Goal: Task Accomplishment & Management: Manage account settings

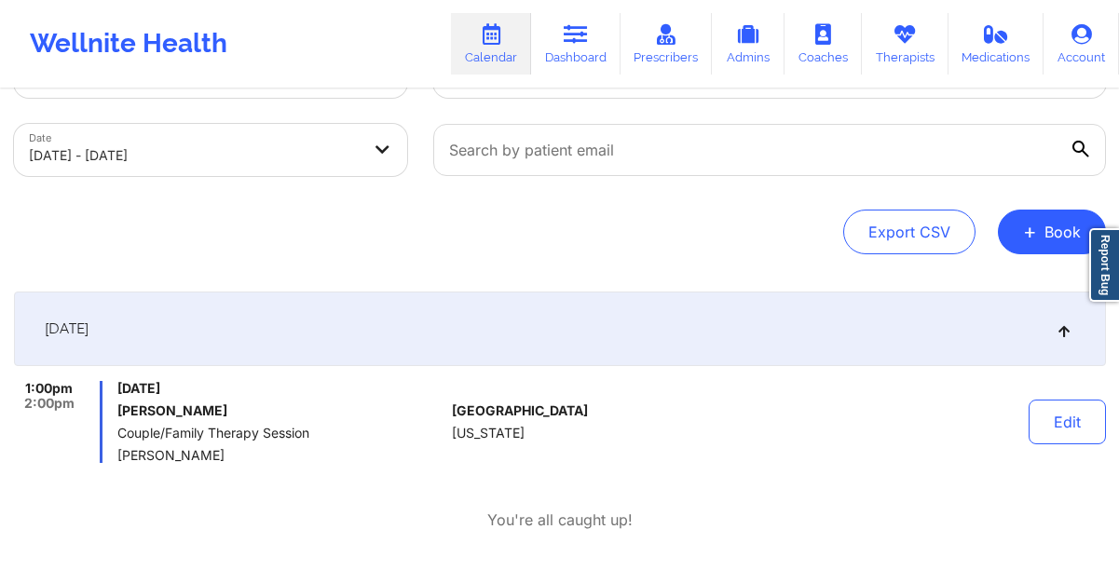
scroll to position [77, 0]
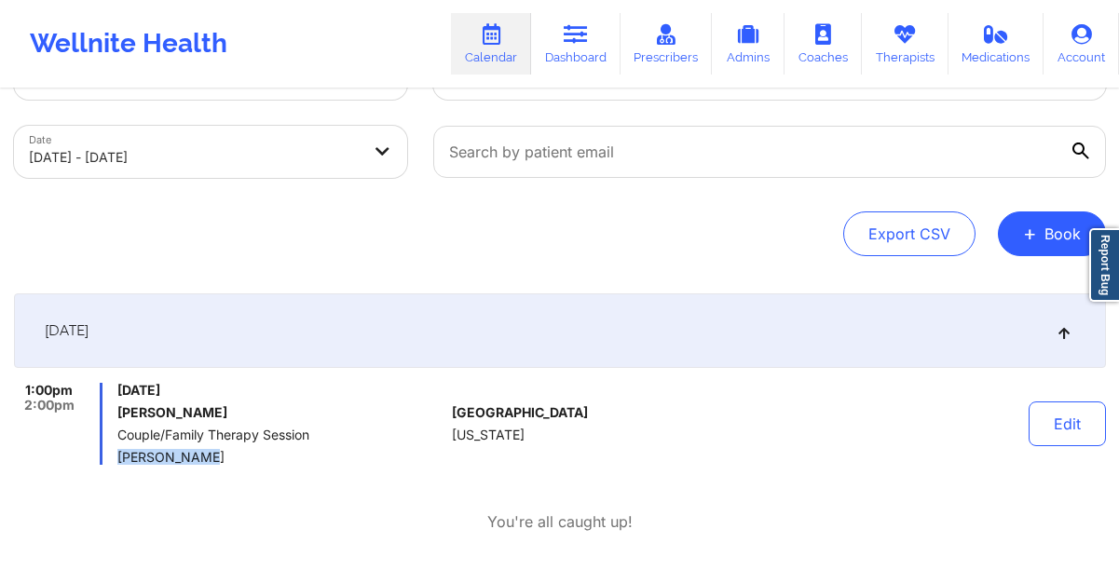
drag, startPoint x: 198, startPoint y: 458, endPoint x: 120, endPoint y: 459, distance: 77.3
click at [120, 459] on span "Kellyn Roiko" at bounding box center [280, 457] width 327 height 15
copy span "Kellyn Roiko"
drag, startPoint x: 320, startPoint y: 396, endPoint x: 175, endPoint y: 392, distance: 144.5
click at [175, 392] on span "Sunday, October 12, 2025" at bounding box center [280, 390] width 327 height 15
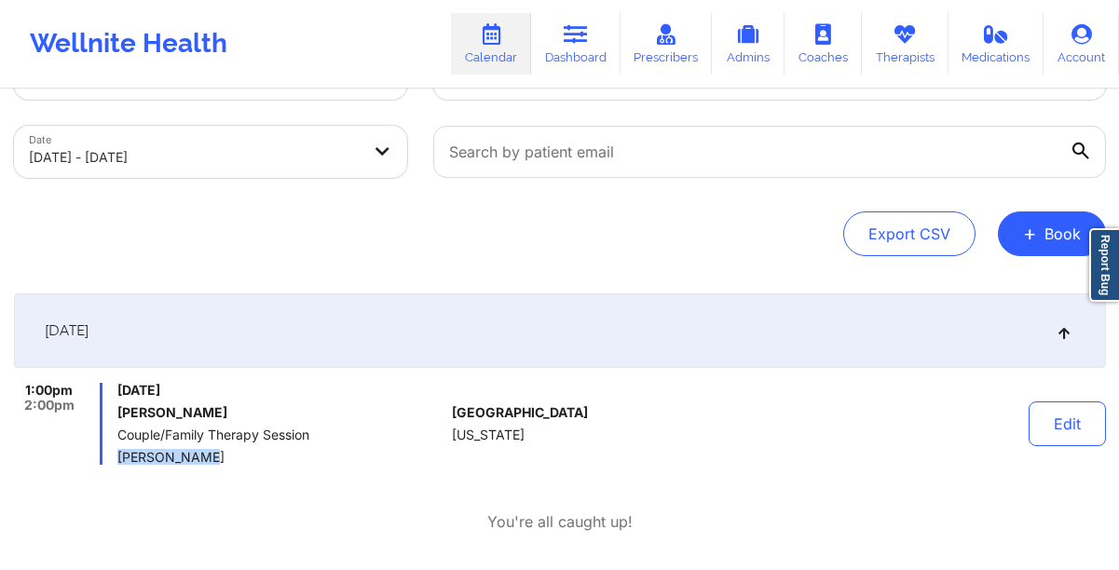
copy span "October 12, 2025"
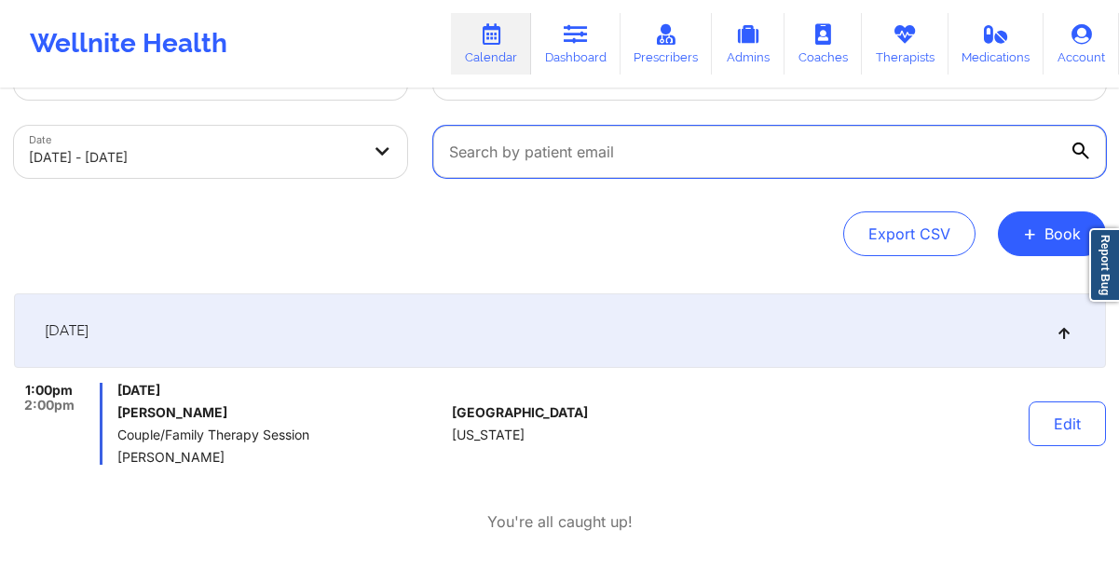
click at [576, 146] on input "text" at bounding box center [769, 152] width 673 height 52
paste input "[EMAIL_ADDRESS][DOMAIN_NAME]"
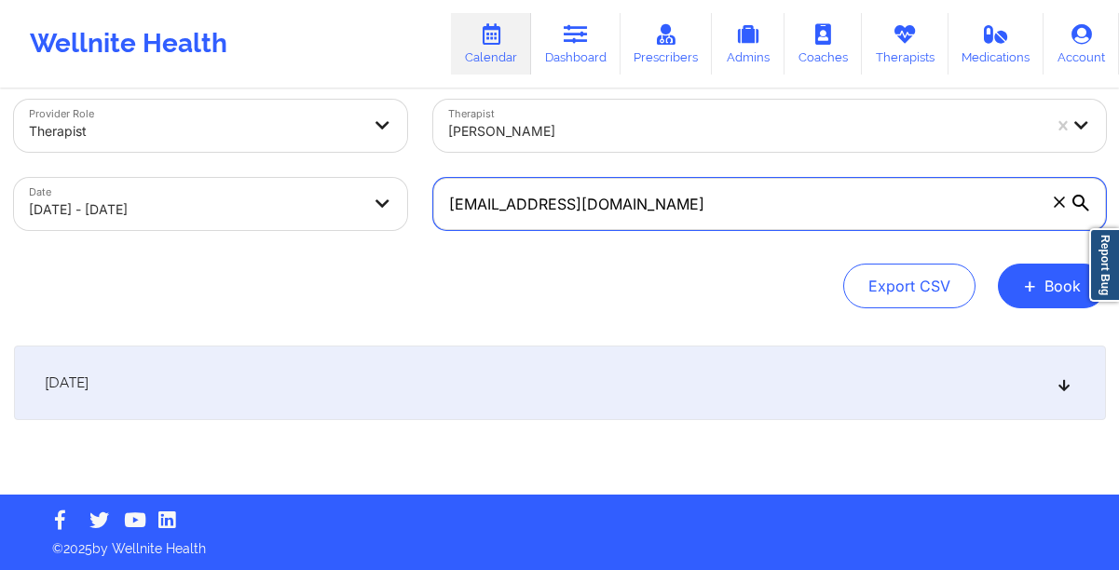
type input "[EMAIL_ADDRESS][DOMAIN_NAME]"
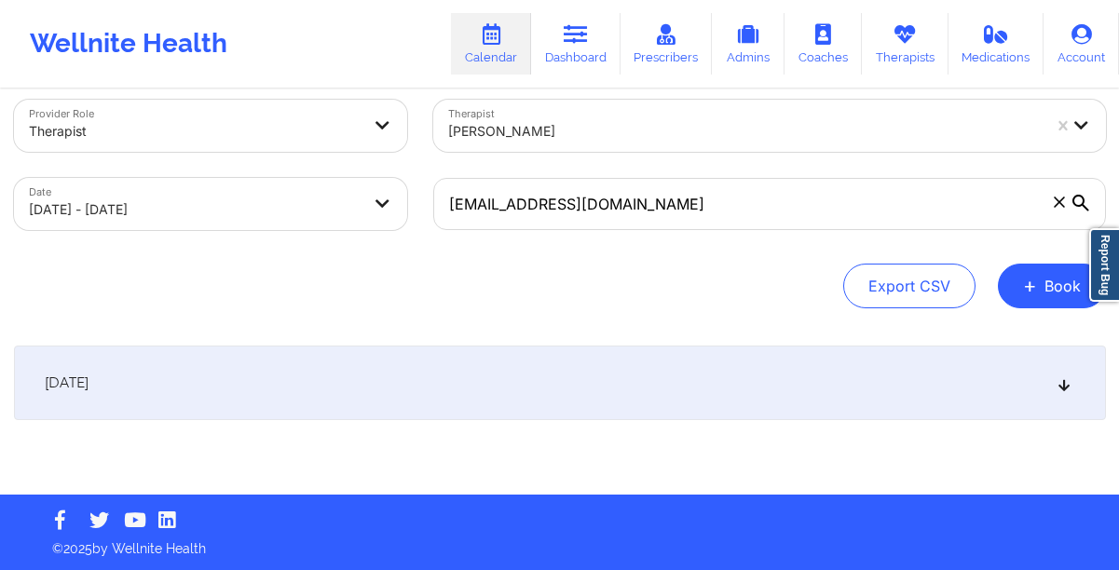
select select "2025-9"
select select "2025-10"
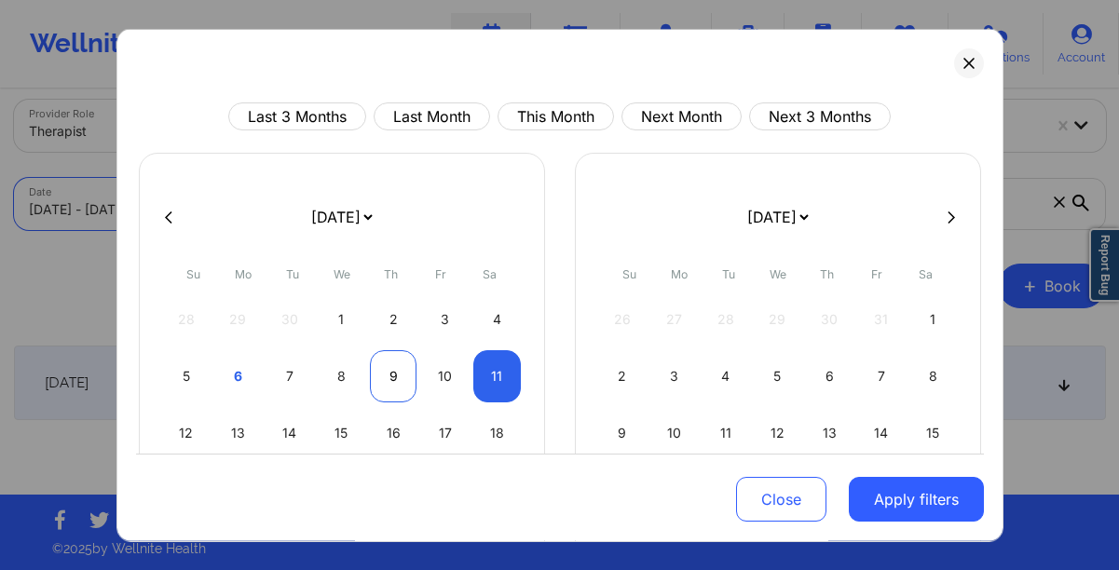
click at [391, 389] on div "9" at bounding box center [394, 376] width 48 height 52
select select "2025-9"
select select "2025-10"
select select "2025-9"
select select "2025-10"
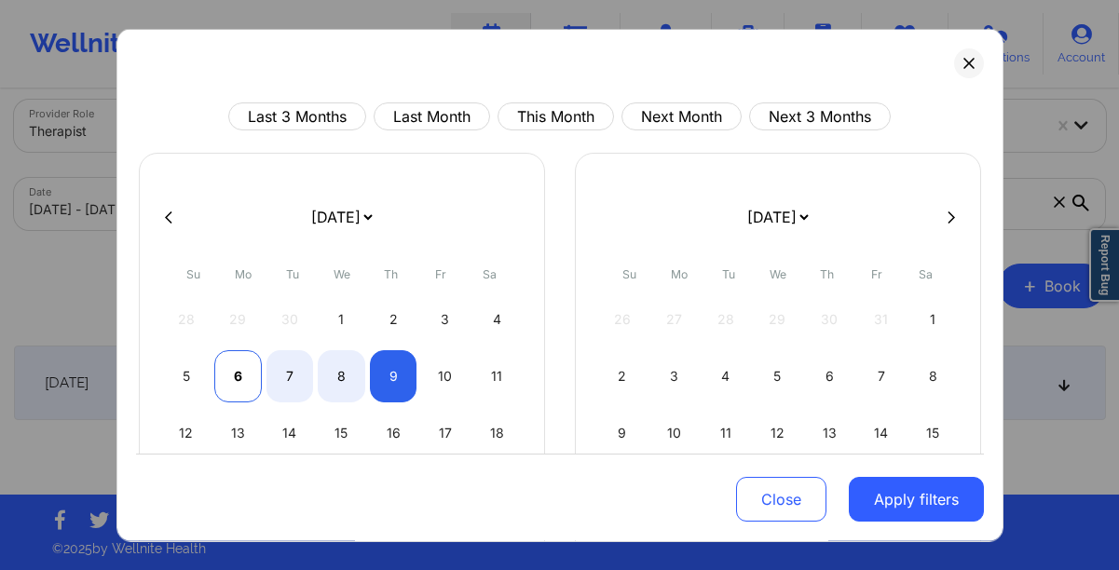
select select "2025-9"
select select "2025-10"
click at [241, 386] on div "6" at bounding box center [238, 376] width 48 height 52
select select "2025-9"
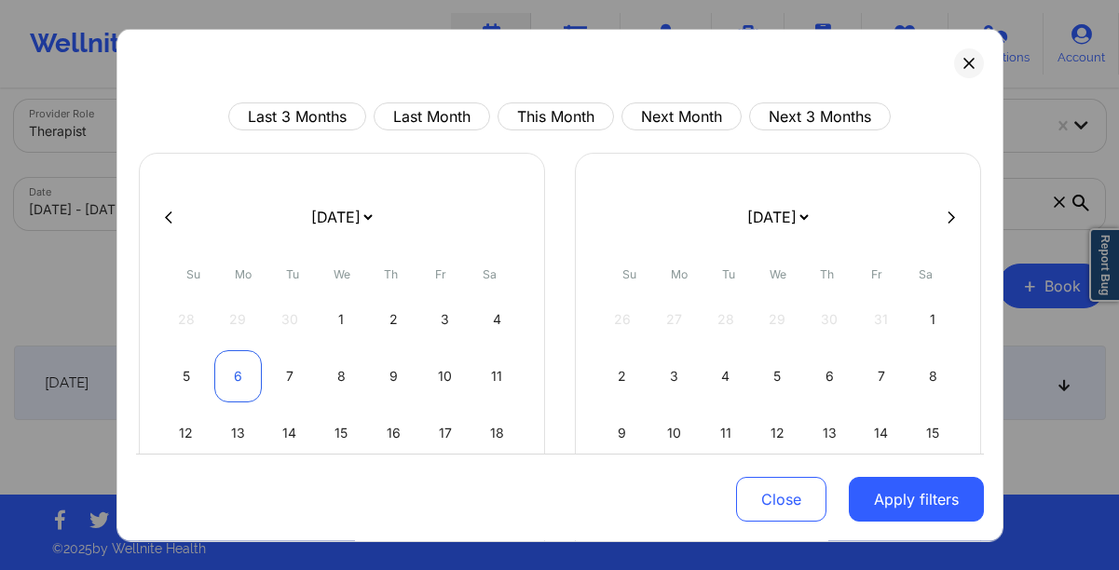
select select "2025-10"
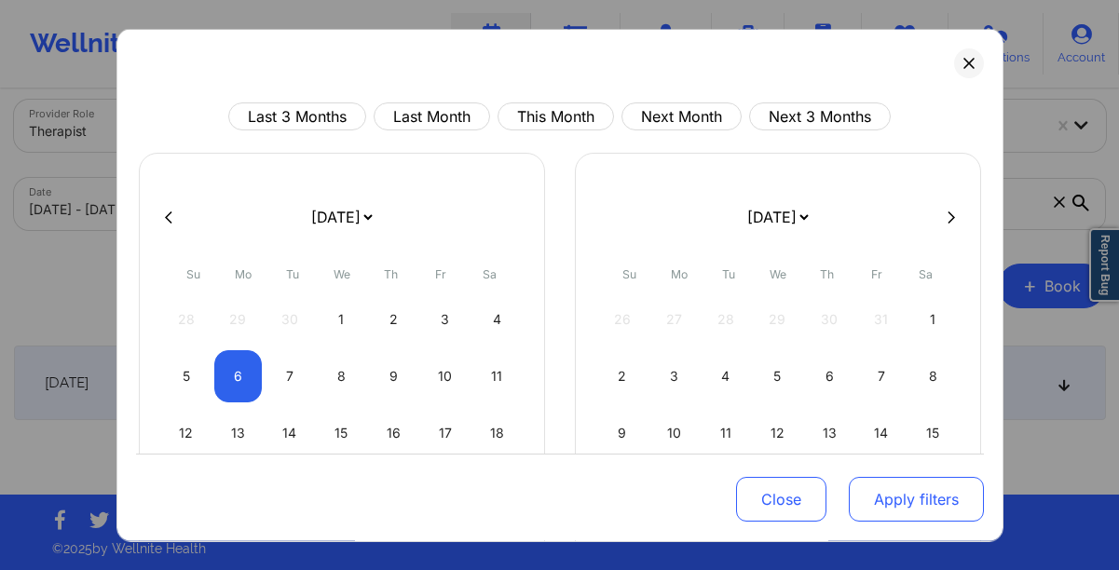
click at [894, 500] on button "Apply filters" at bounding box center [916, 499] width 135 height 45
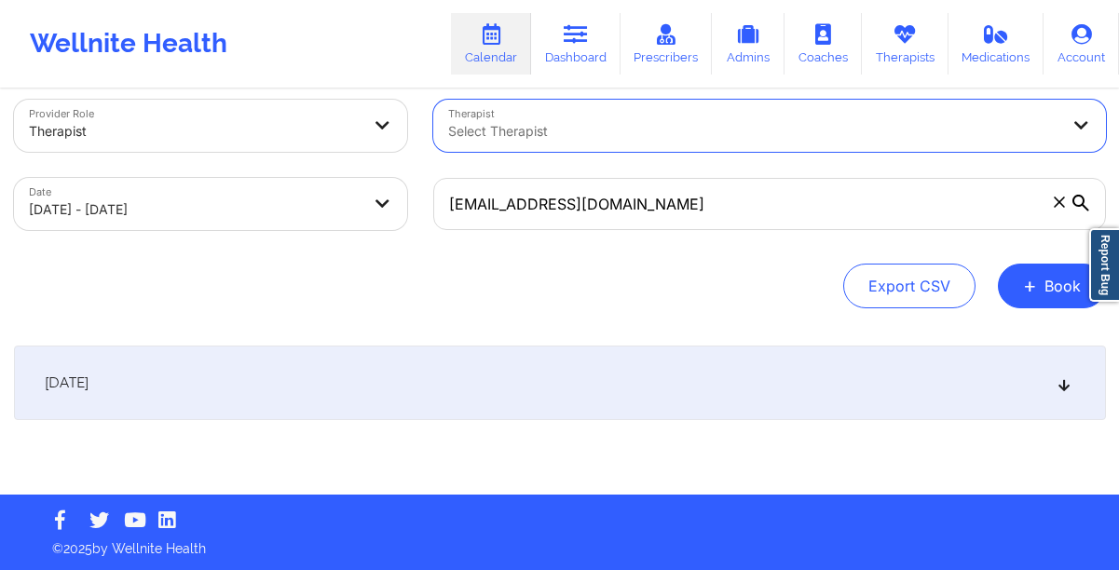
click at [723, 426] on div "October 6, 2025 No appointments" at bounding box center [560, 420] width 1092 height 149
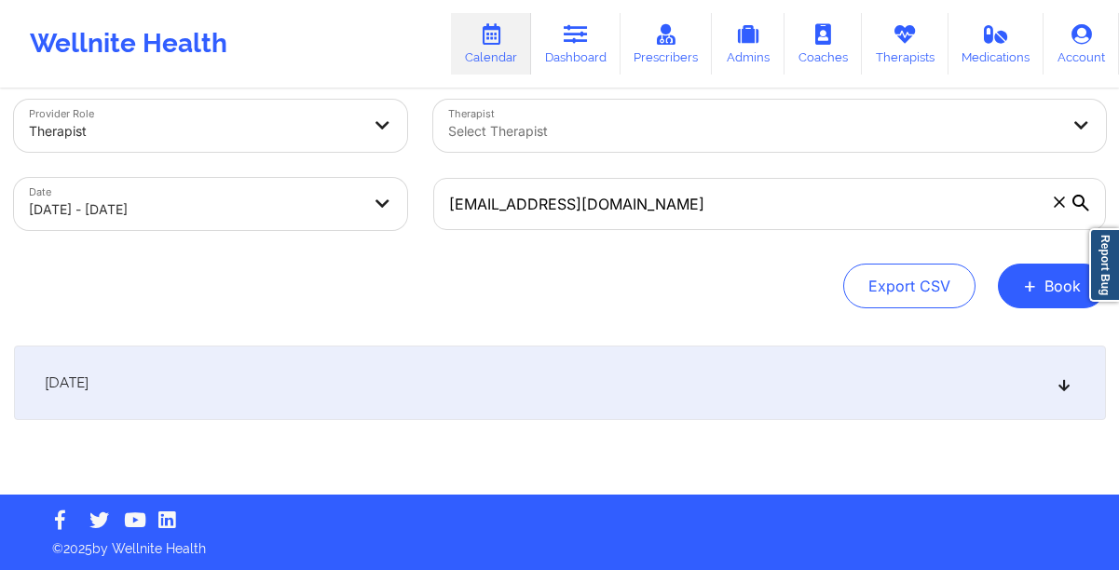
click at [662, 400] on div "October 6, 2025" at bounding box center [560, 383] width 1092 height 75
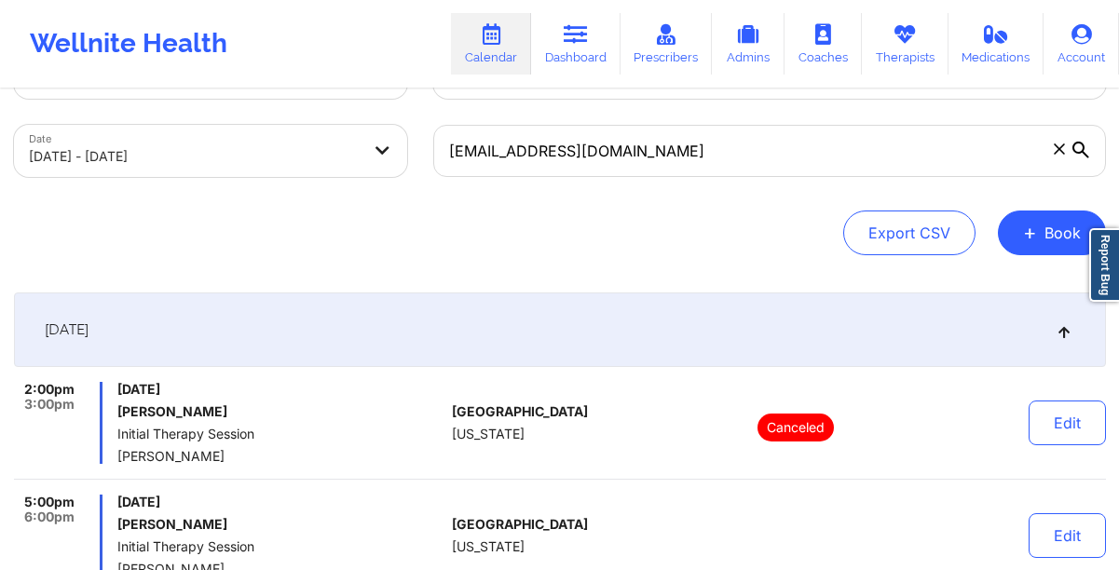
scroll to position [80, 0]
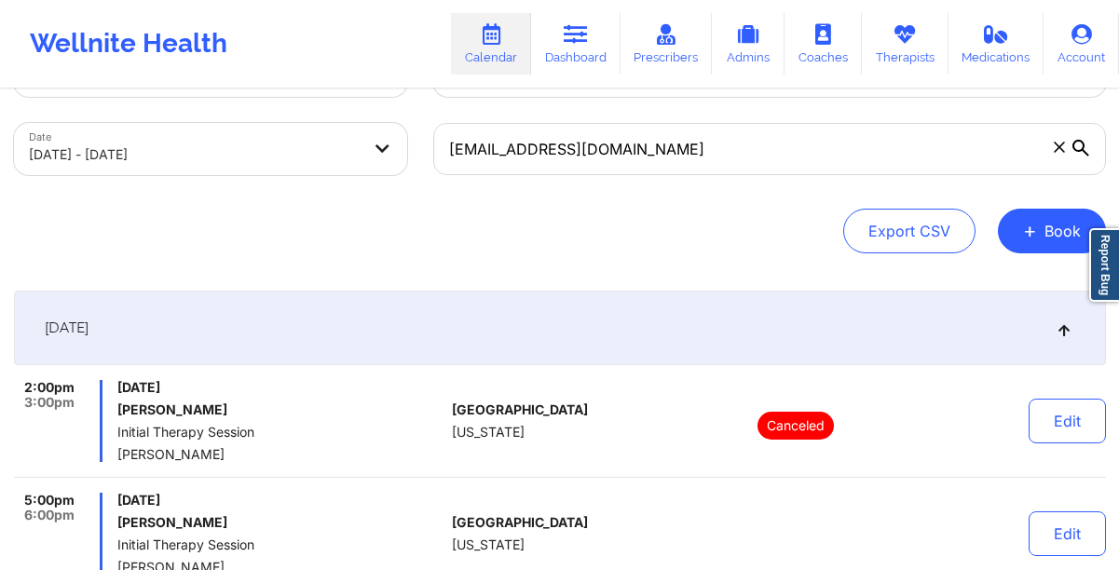
drag, startPoint x: 294, startPoint y: 385, endPoint x: 172, endPoint y: 386, distance: 122.1
click at [172, 386] on span "Monday, October 6, 2025" at bounding box center [280, 387] width 327 height 15
copy span "October 6, 2025"
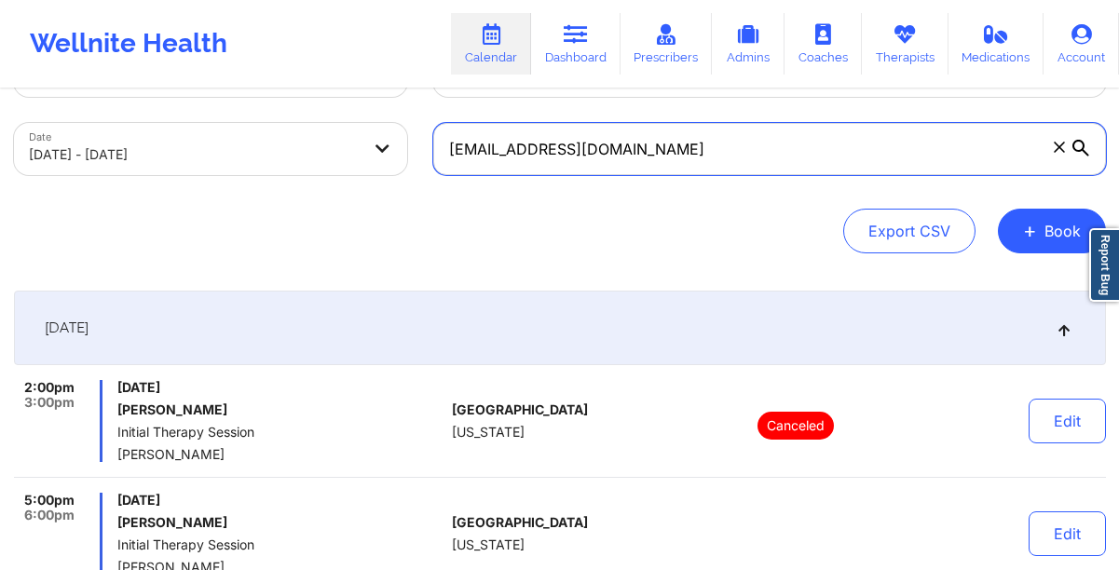
click at [601, 160] on input "[EMAIL_ADDRESS][DOMAIN_NAME]" at bounding box center [769, 149] width 673 height 52
paste input "[EMAIL_ADDRESS][DOMAIN_NAME]"
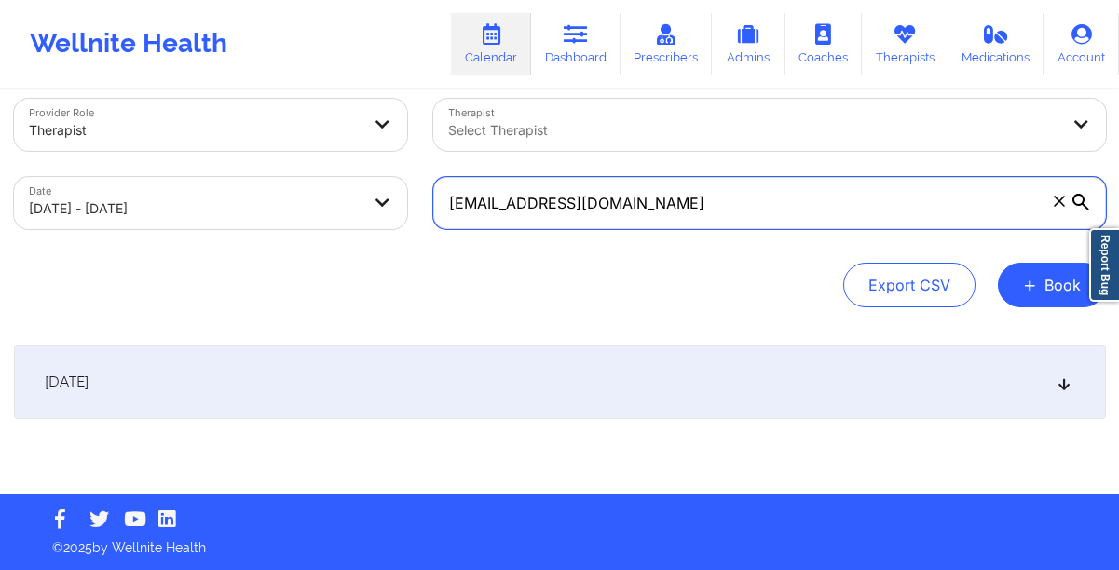
scroll to position [25, 0]
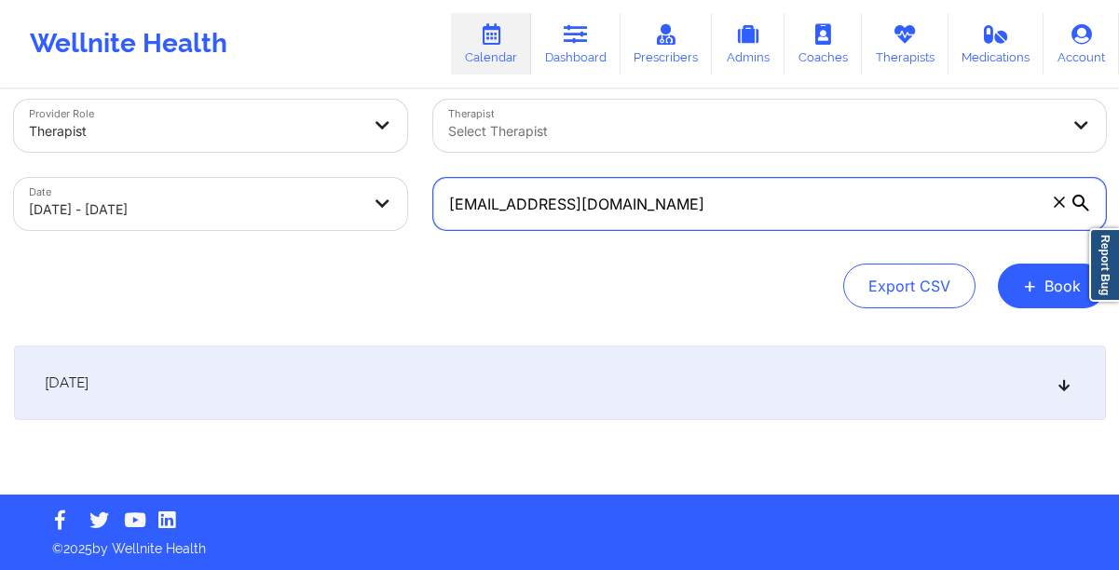
type input "[EMAIL_ADDRESS][DOMAIN_NAME]"
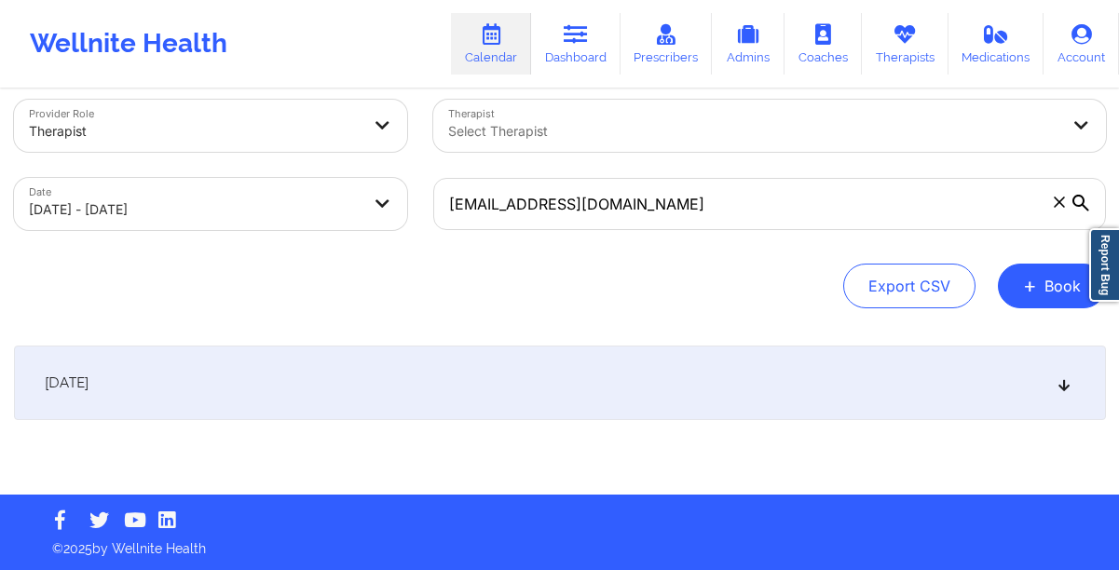
select select "2025-9"
select select "2025-10"
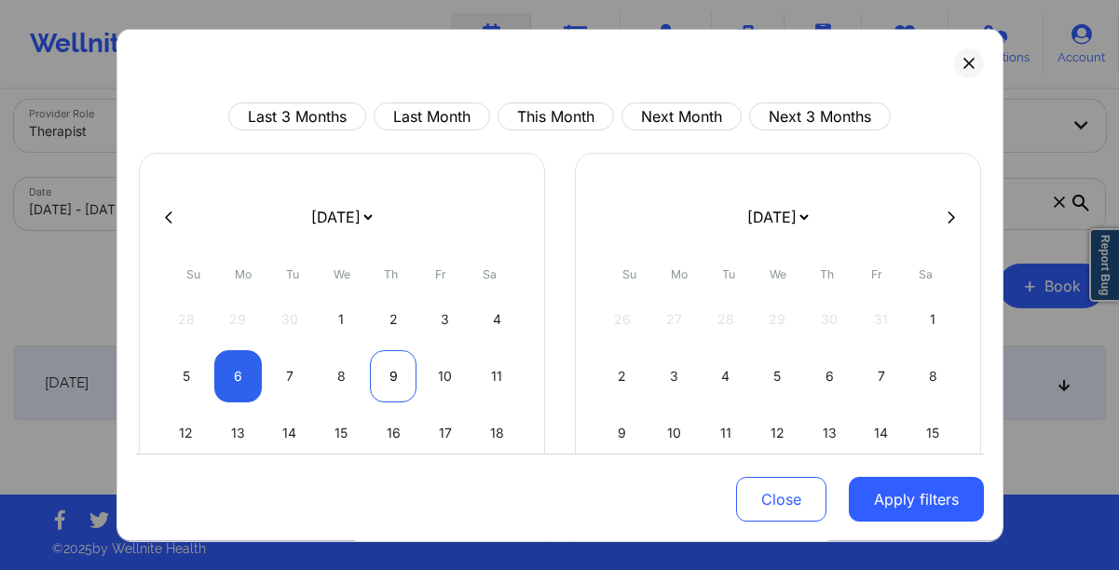
click at [408, 375] on div "9" at bounding box center [394, 376] width 48 height 52
select select "2025-9"
select select "2025-10"
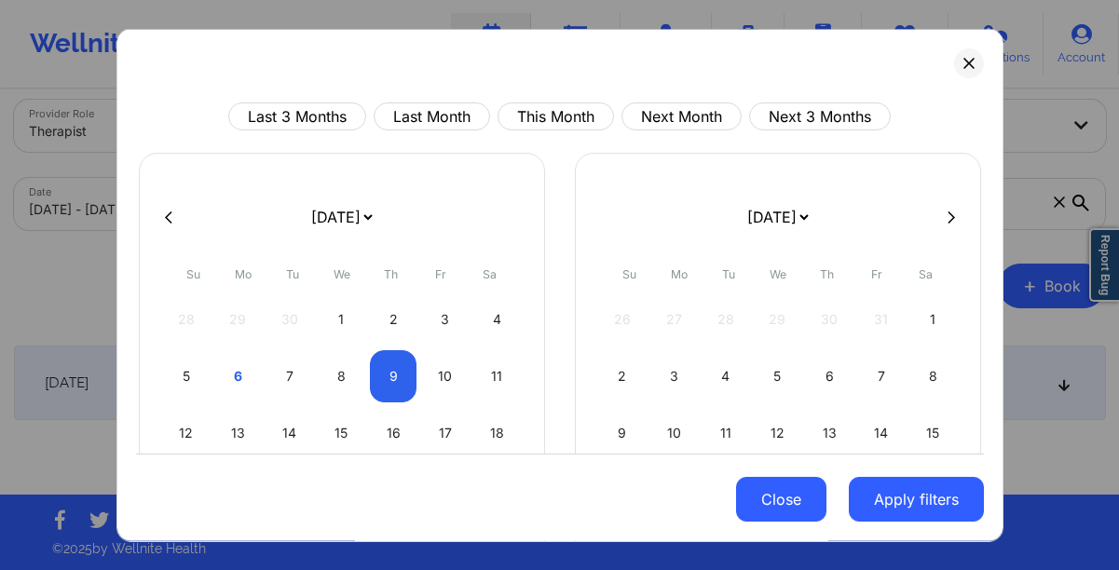
select select "2025-9"
select select "2025-10"
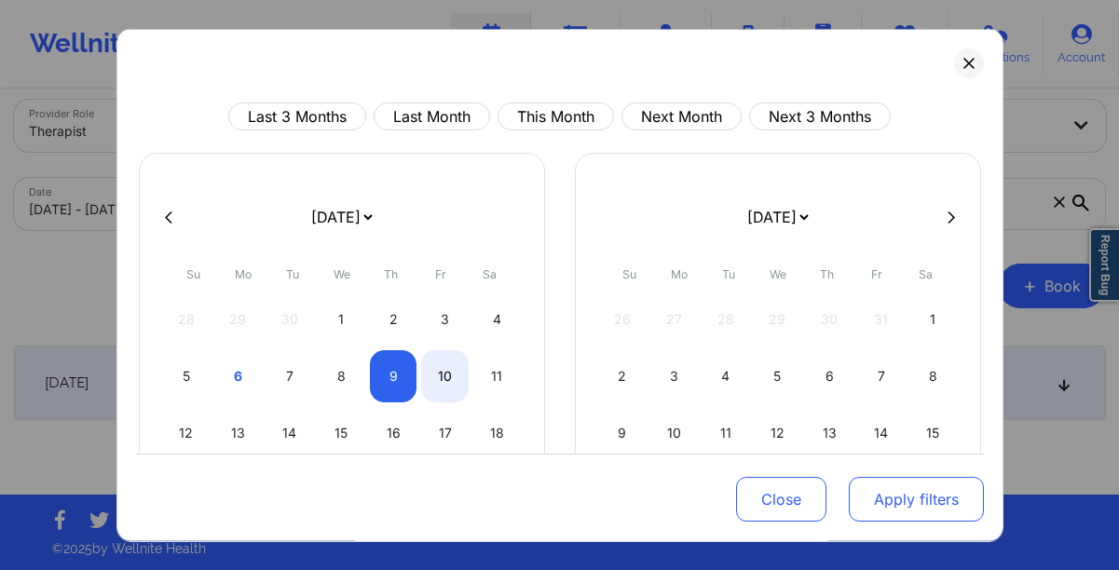
click at [885, 504] on button "Apply filters" at bounding box center [916, 499] width 135 height 45
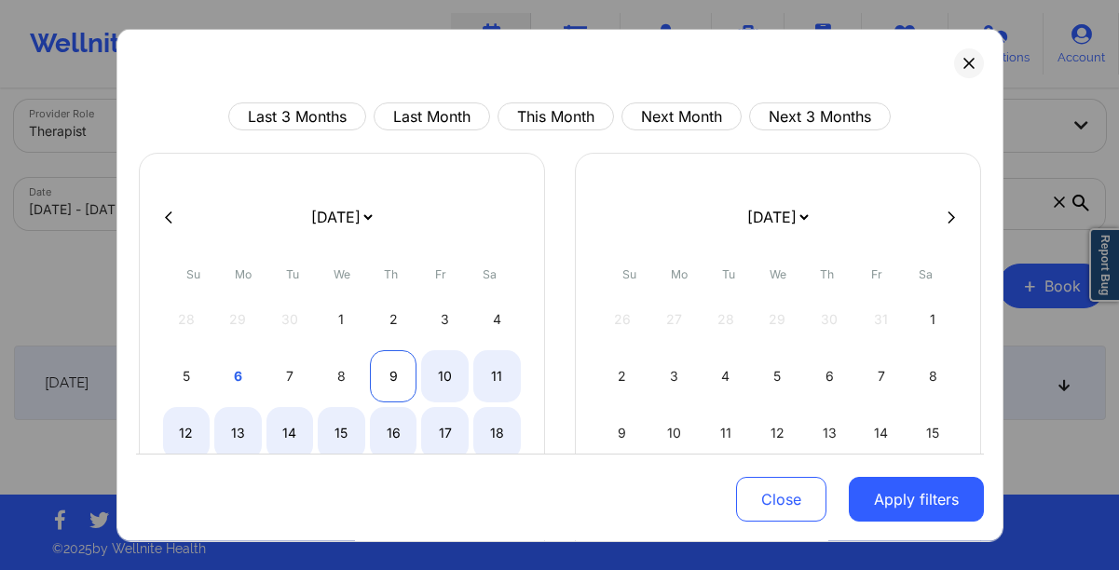
select select "2025-9"
select select "2025-10"
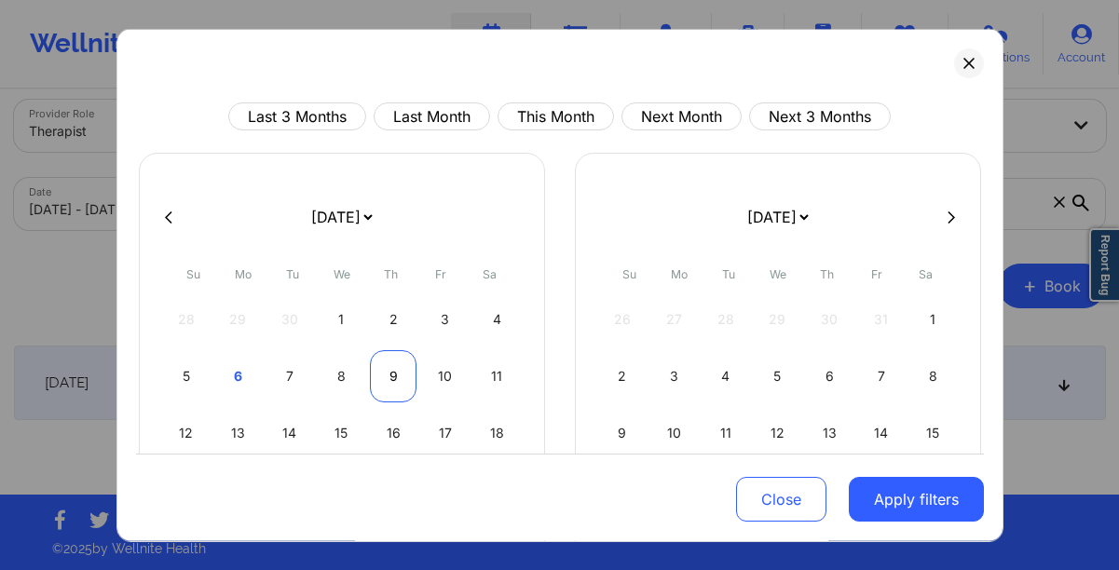
click at [373, 376] on div "9" at bounding box center [394, 376] width 48 height 52
select select "2025-9"
select select "2025-10"
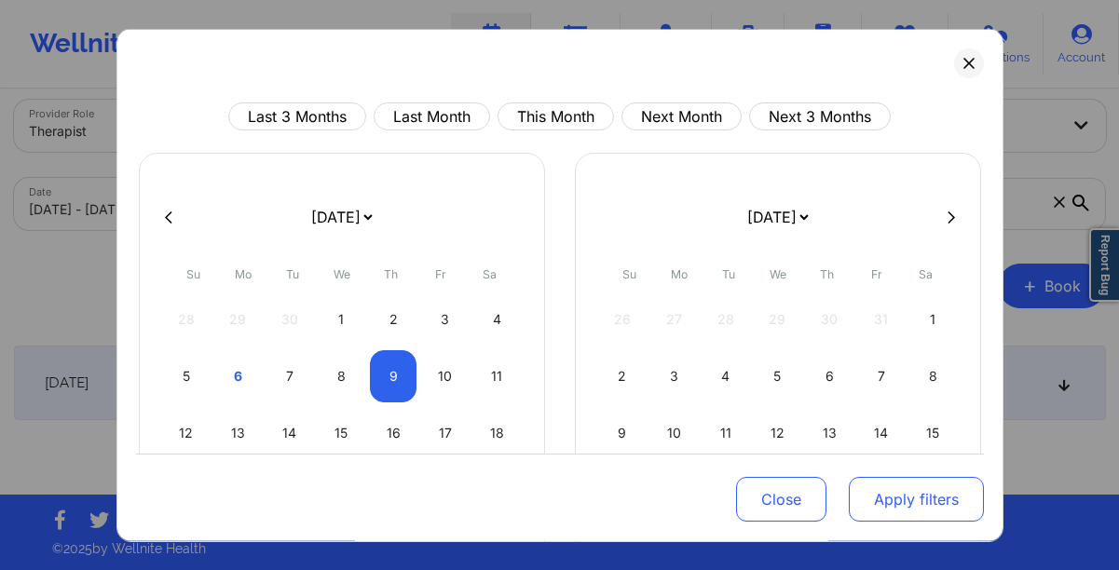
click at [889, 495] on button "Apply filters" at bounding box center [916, 499] width 135 height 45
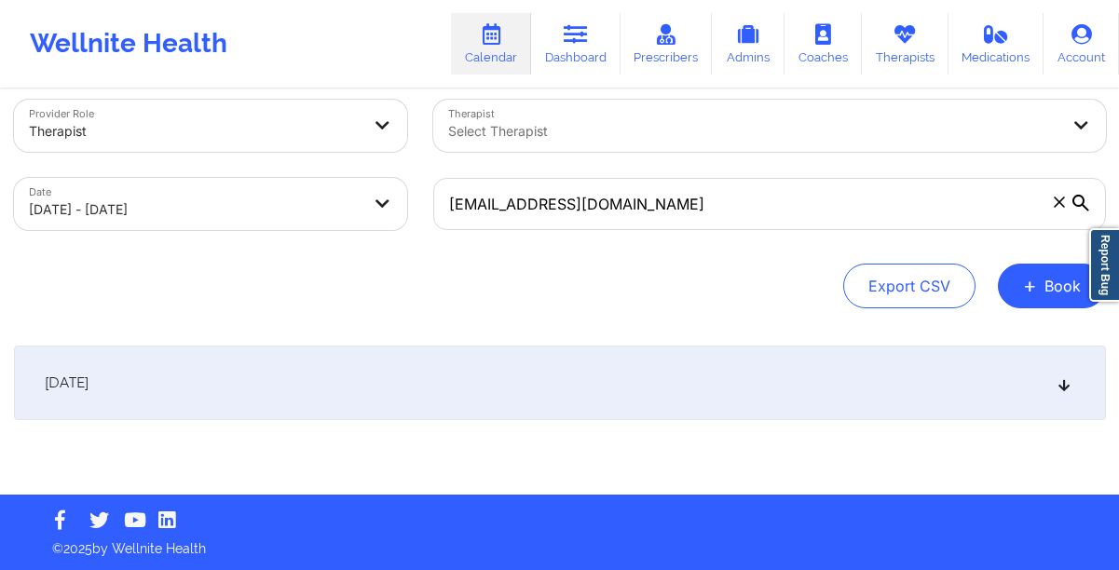
click at [430, 390] on div "October 9, 2025" at bounding box center [560, 383] width 1092 height 75
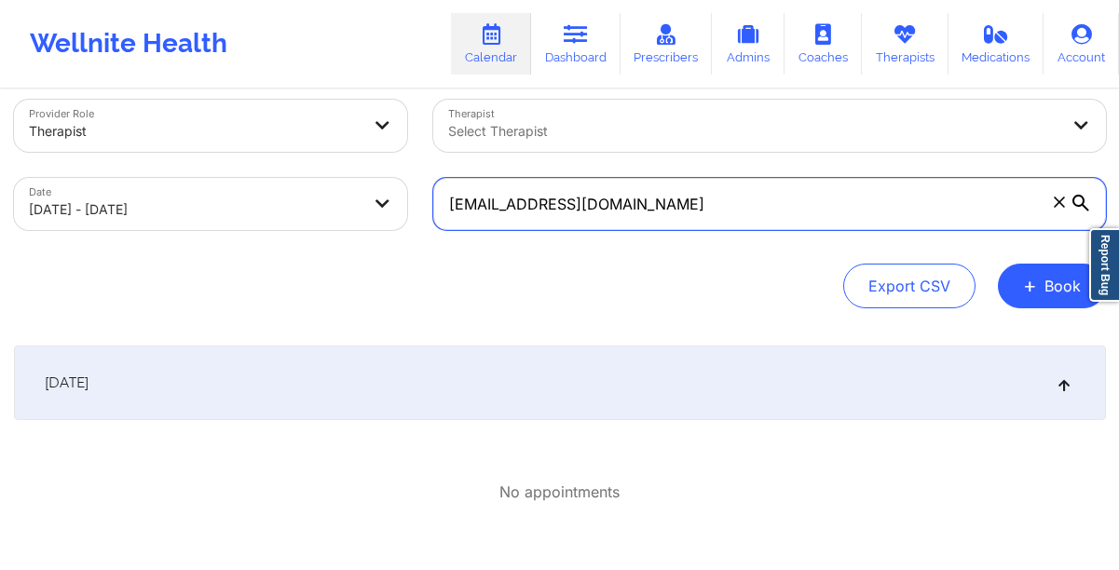
click at [529, 208] on input "[EMAIL_ADDRESS][DOMAIN_NAME]" at bounding box center [769, 204] width 673 height 52
paste input "[EMAIL_ADDRESS][DOMAIN_NAME]"
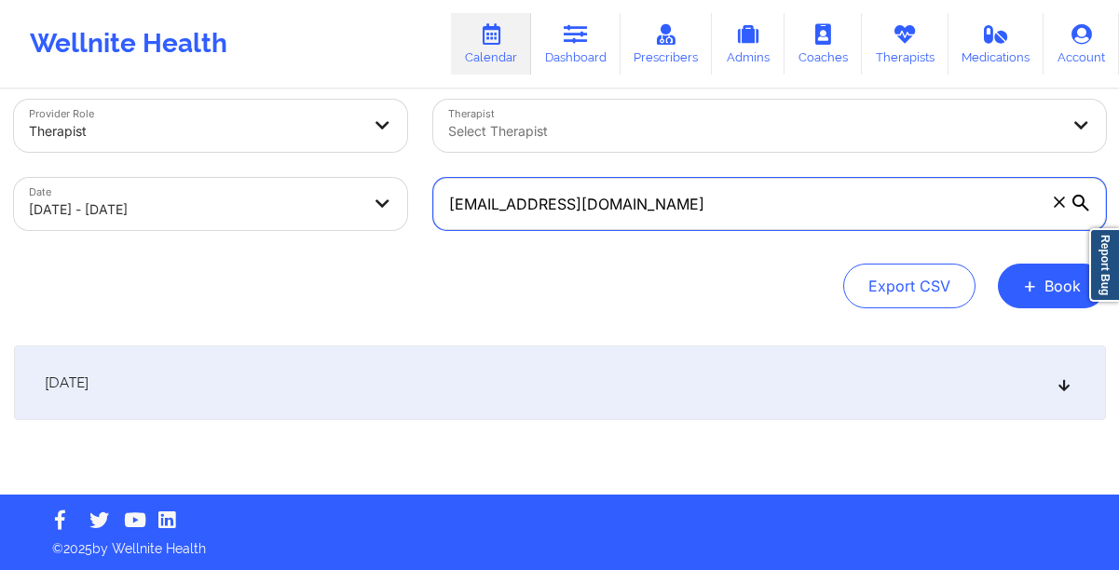
type input "[EMAIL_ADDRESS][DOMAIN_NAME]"
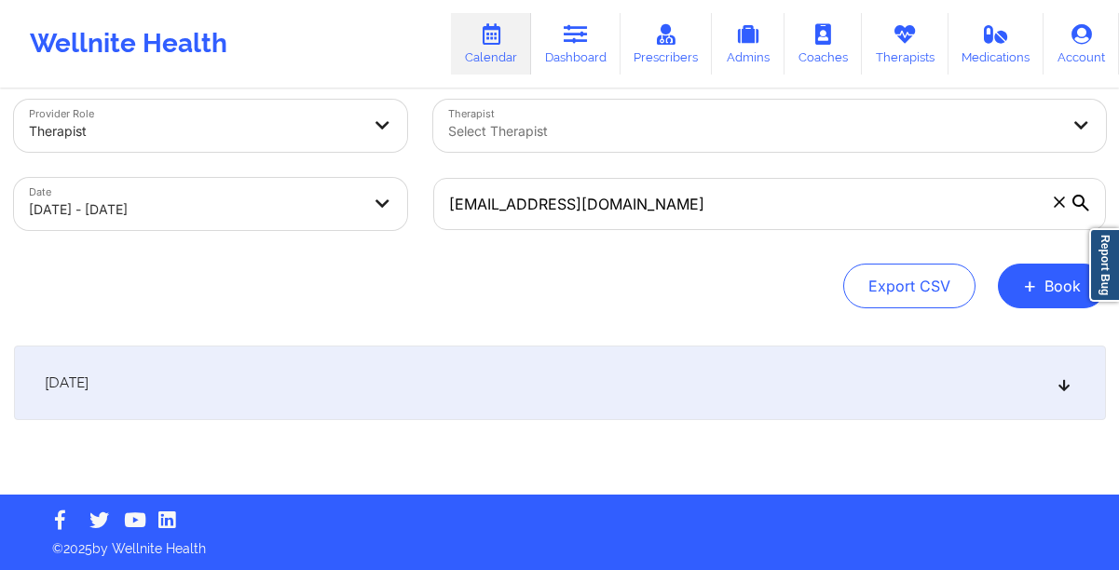
select select "2025-9"
select select "2025-10"
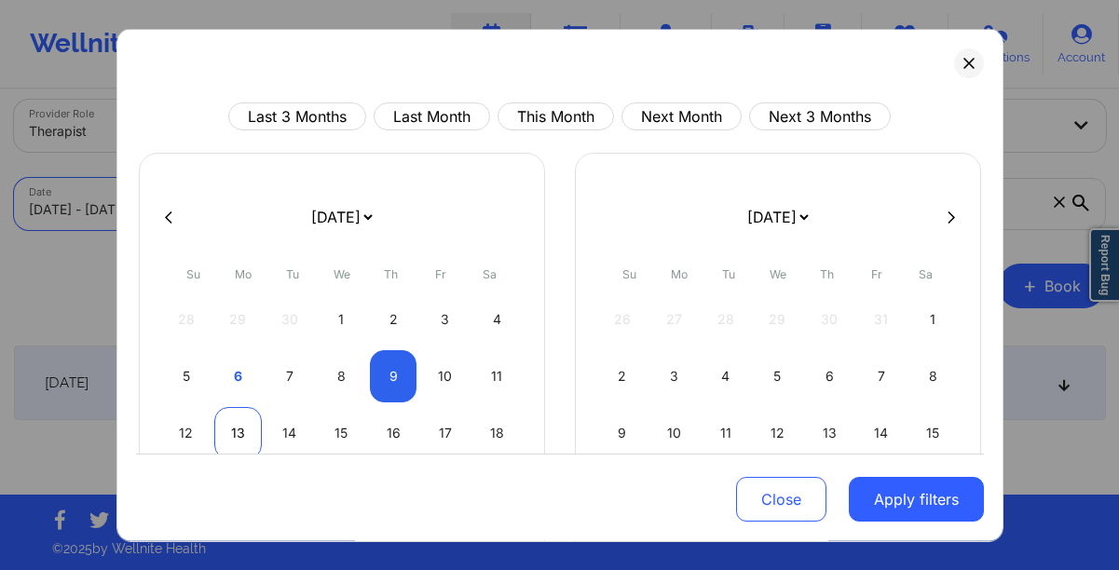
click at [227, 436] on div "13" at bounding box center [238, 433] width 48 height 52
select select "2025-9"
select select "2025-10"
click at [227, 436] on div "13" at bounding box center [238, 433] width 48 height 52
select select "2025-9"
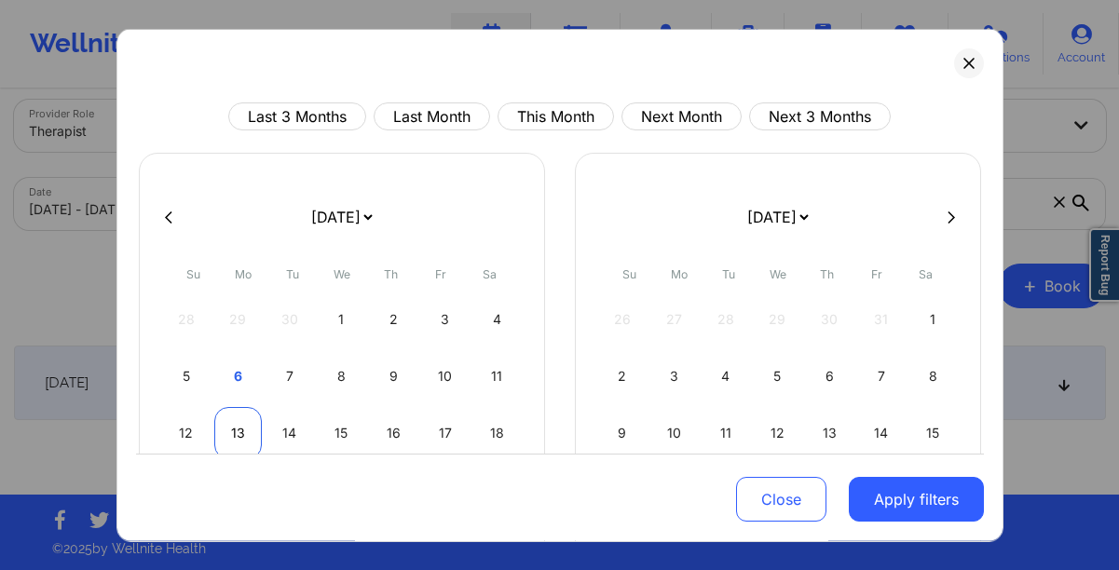
select select "2025-10"
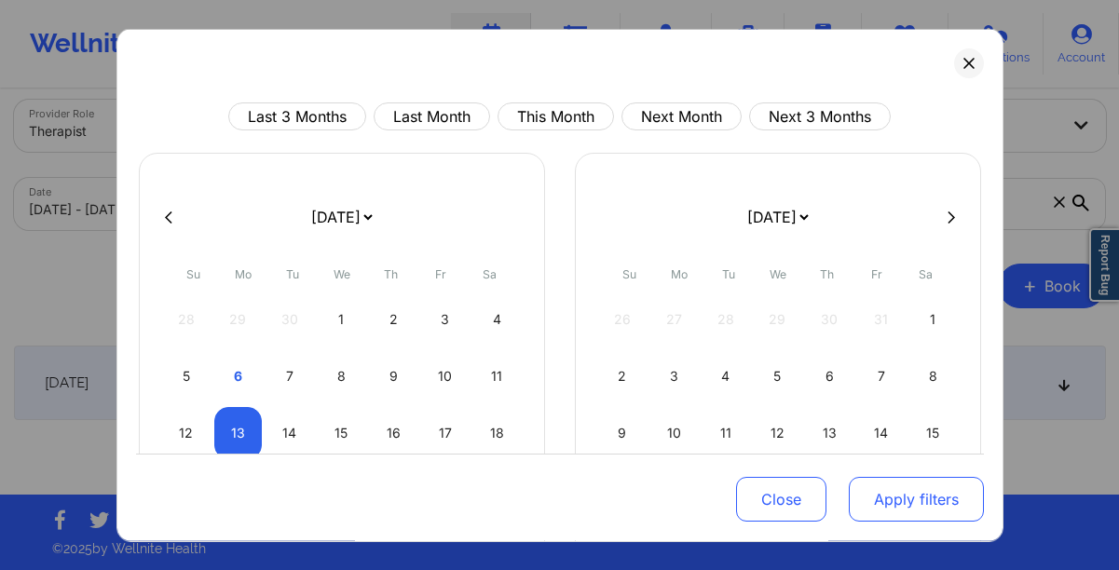
click at [879, 501] on button "Apply filters" at bounding box center [916, 499] width 135 height 45
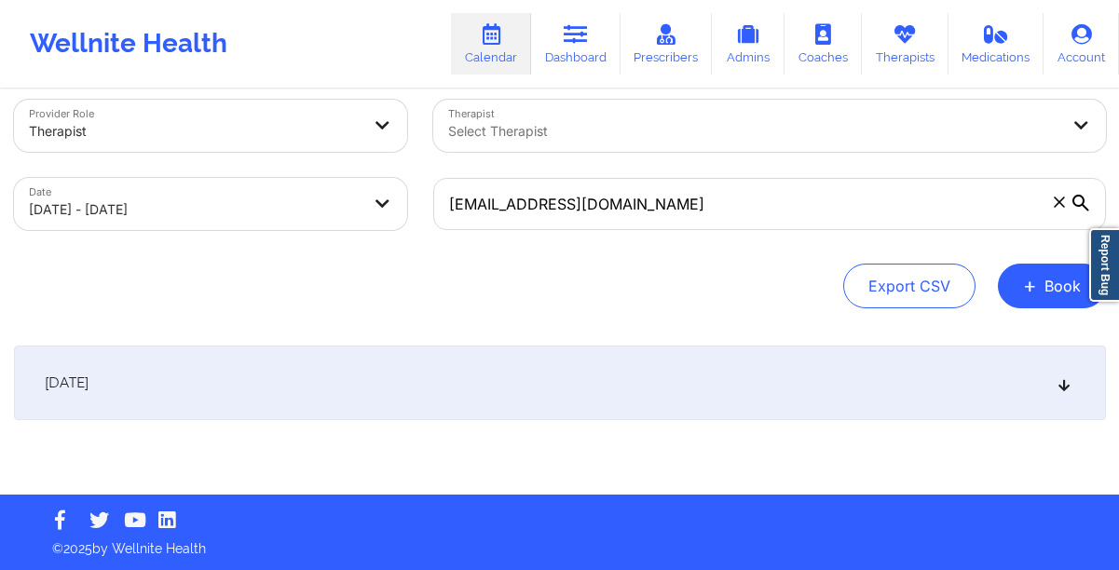
click at [608, 422] on div "October 13, 2025 No appointments" at bounding box center [560, 420] width 1092 height 149
click at [522, 371] on div "October 13, 2025" at bounding box center [560, 383] width 1092 height 75
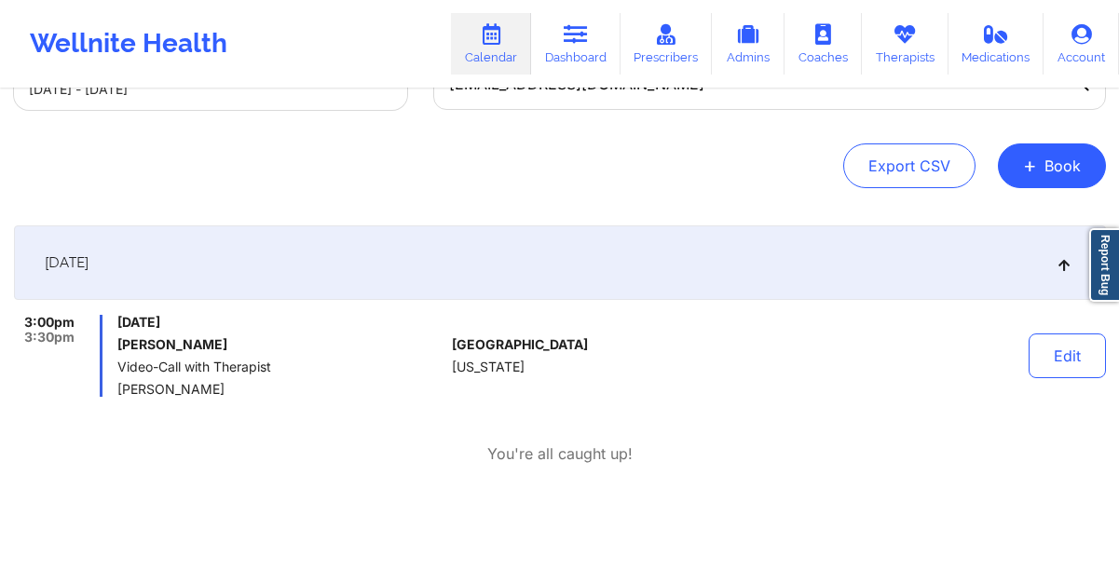
scroll to position [146, 0]
drag, startPoint x: 300, startPoint y: 319, endPoint x: 140, endPoint y: 323, distance: 160.3
click at [140, 323] on span "Monday, October 13, 2025" at bounding box center [280, 321] width 327 height 15
click at [292, 336] on h6 "[PERSON_NAME]" at bounding box center [280, 343] width 327 height 15
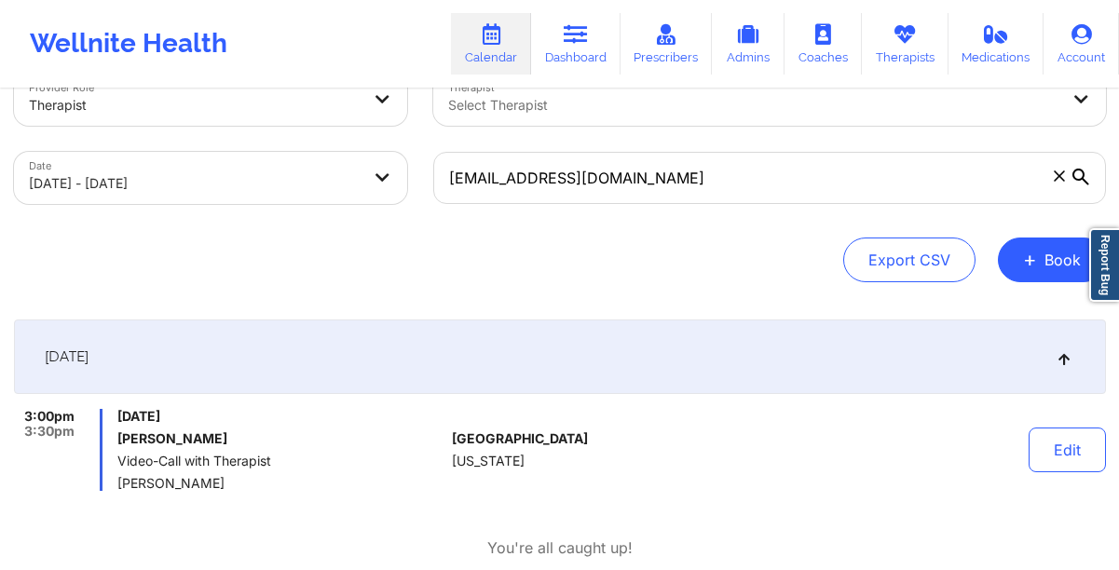
scroll to position [0, 0]
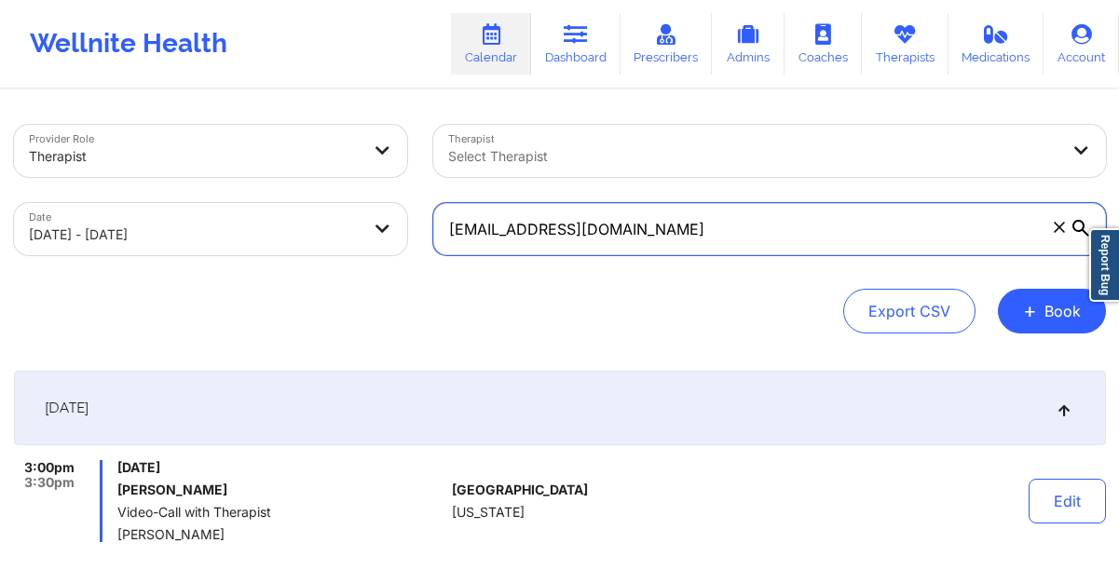
click at [781, 238] on input "[EMAIL_ADDRESS][DOMAIN_NAME]" at bounding box center [769, 229] width 673 height 52
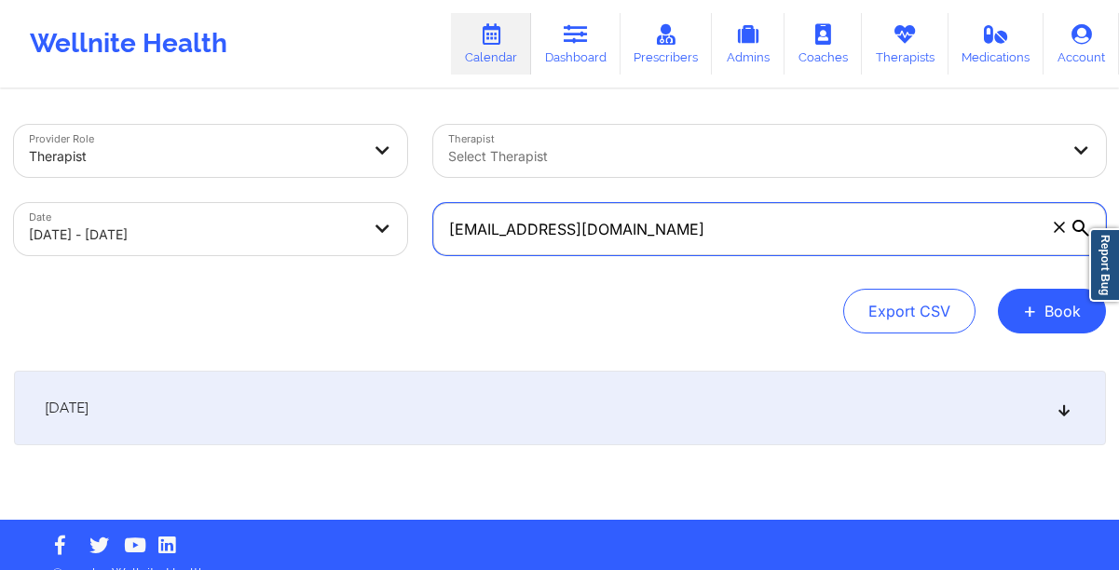
paste input "[EMAIL_ADDRESS][DOMAIN_NAME]"
type input "[EMAIL_ADDRESS][DOMAIN_NAME]"
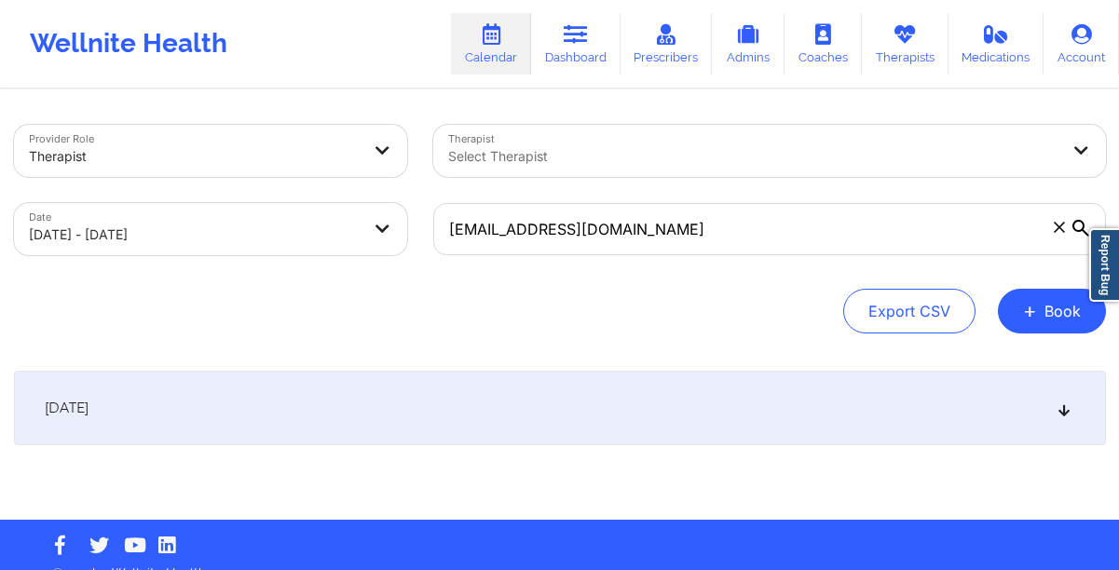
select select "2025-9"
select select "2025-10"
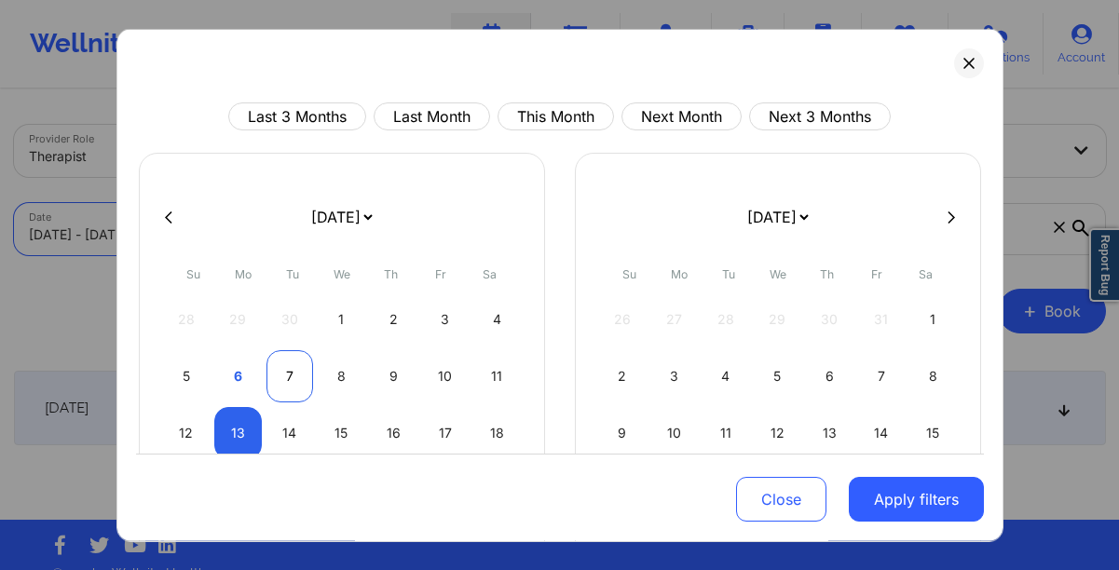
click at [279, 377] on div "7" at bounding box center [291, 376] width 48 height 52
select select "2025-9"
select select "2025-10"
click at [279, 377] on div "7" at bounding box center [291, 376] width 48 height 52
select select "2025-9"
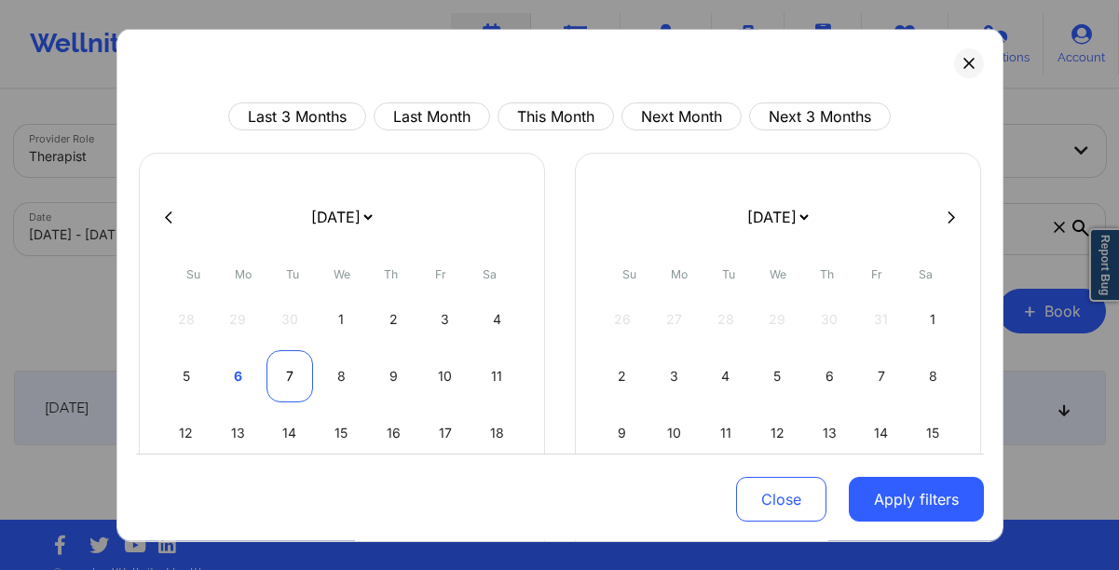
select select "2025-10"
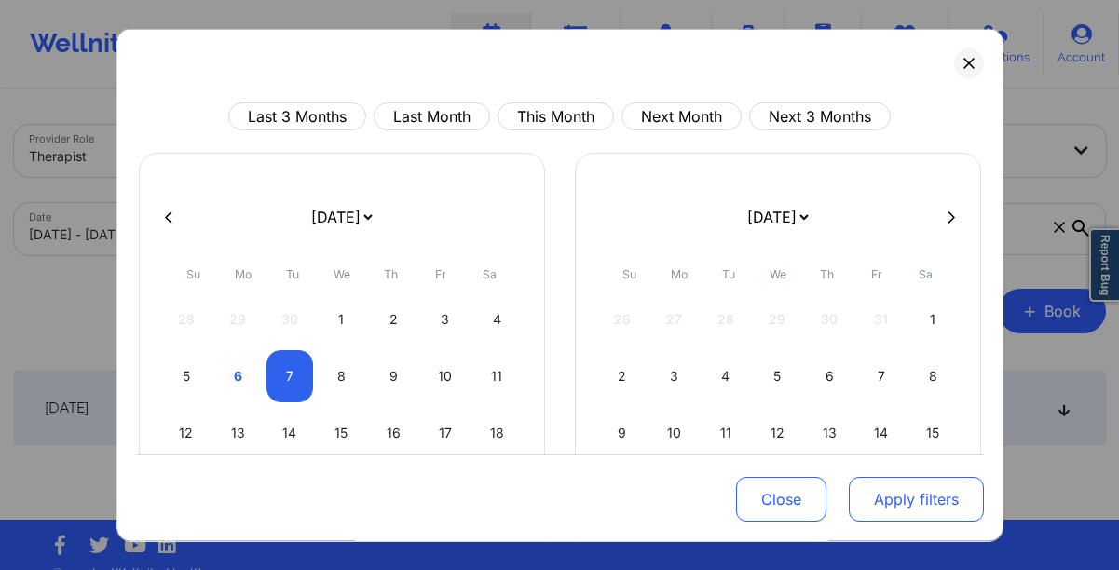
click at [912, 493] on button "Apply filters" at bounding box center [916, 499] width 135 height 45
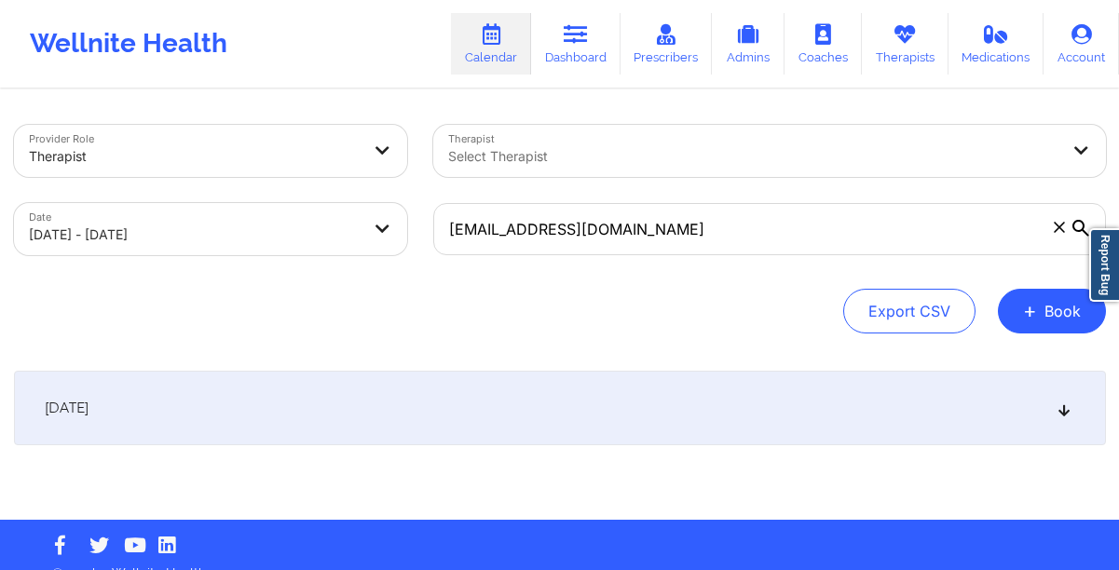
click at [735, 430] on div "October 7, 2025" at bounding box center [560, 408] width 1092 height 75
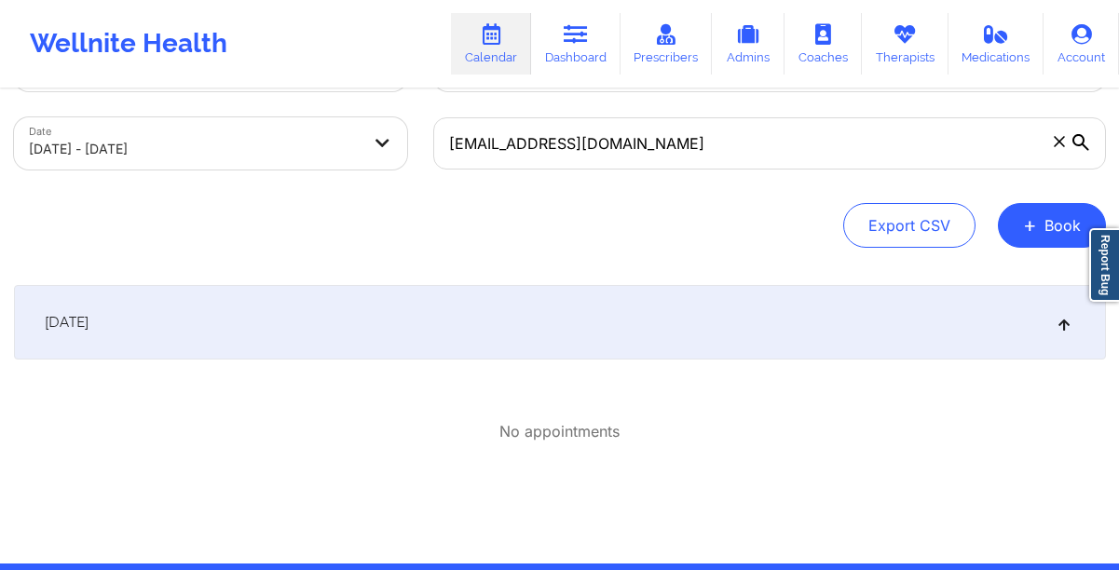
scroll to position [82, 0]
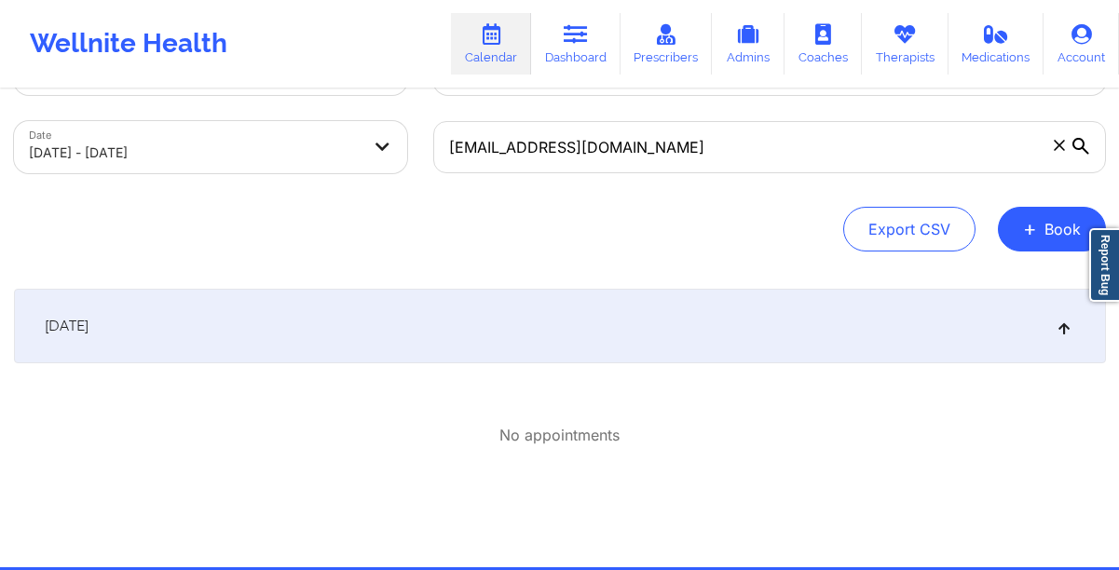
click at [409, 351] on div "October 7, 2025" at bounding box center [560, 326] width 1092 height 75
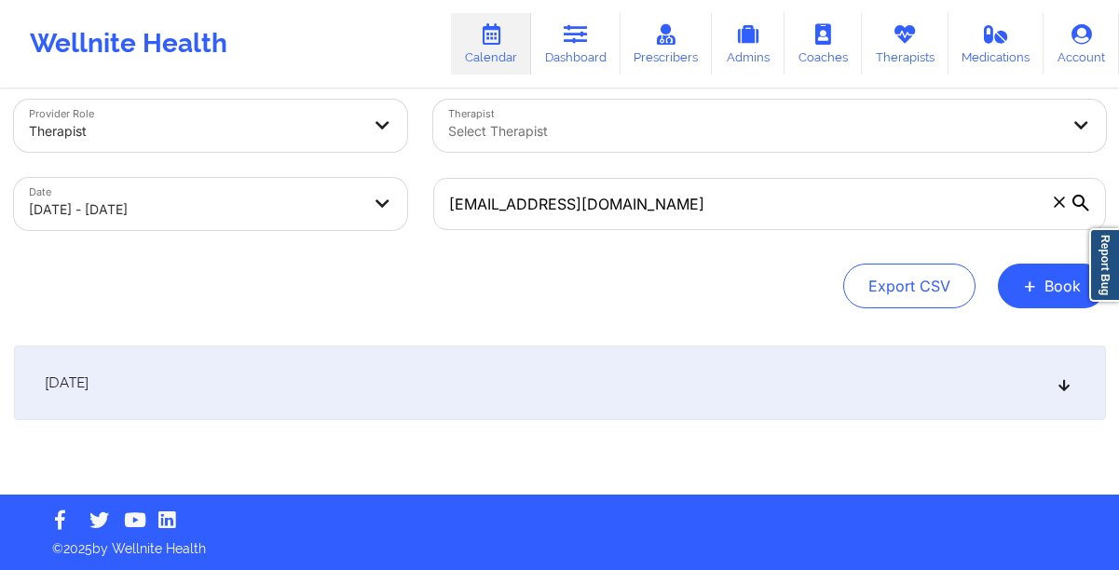
click at [417, 386] on div "October 7, 2025" at bounding box center [560, 383] width 1092 height 75
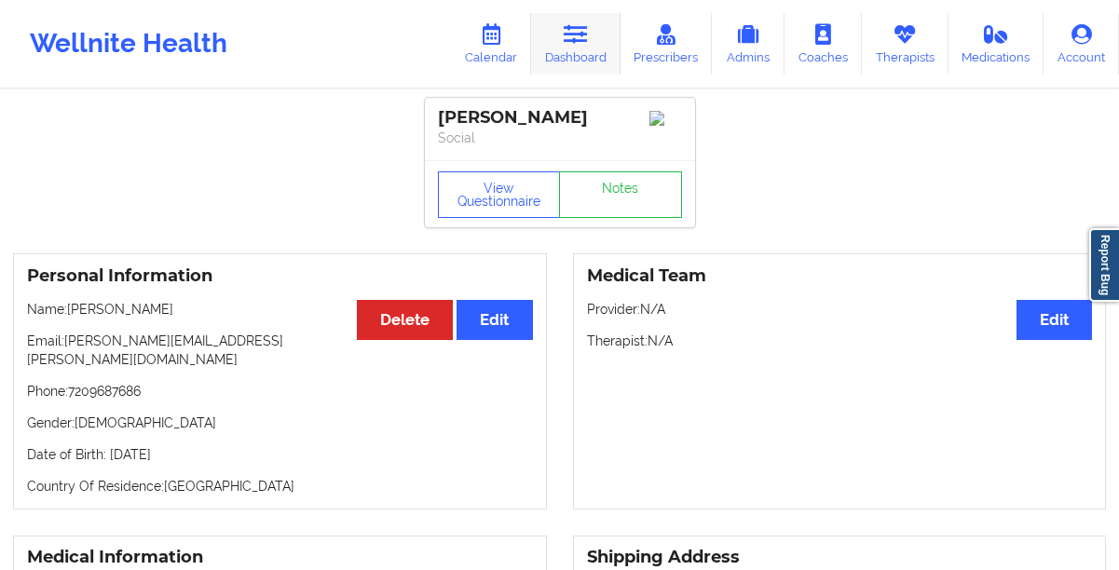
click at [563, 54] on link "Dashboard" at bounding box center [575, 44] width 89 height 62
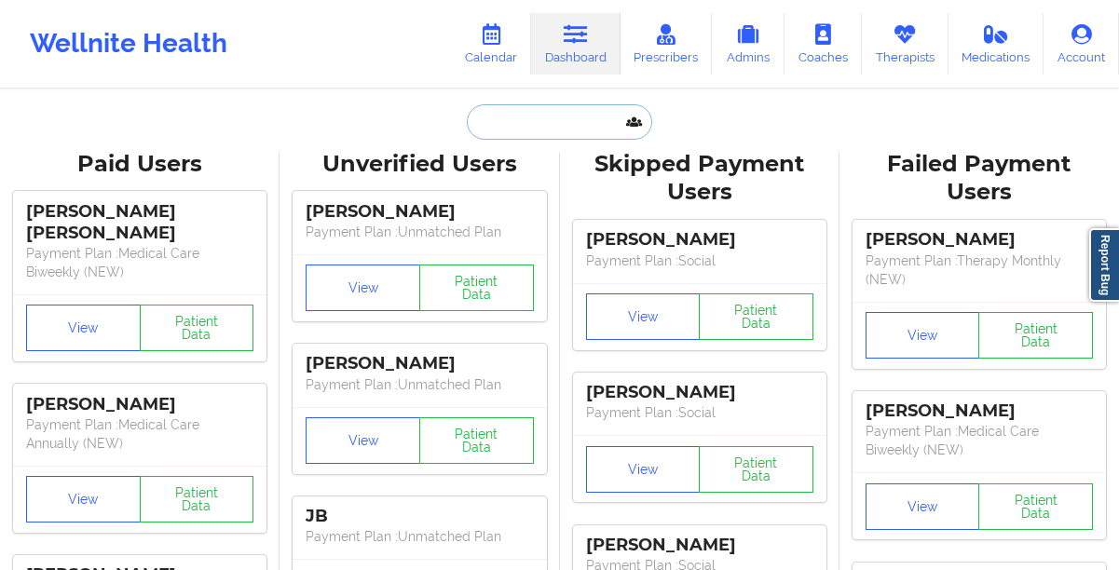
click at [534, 127] on input "text" at bounding box center [559, 121] width 185 height 35
paste input "[EMAIL_ADDRESS][DOMAIN_NAME]"
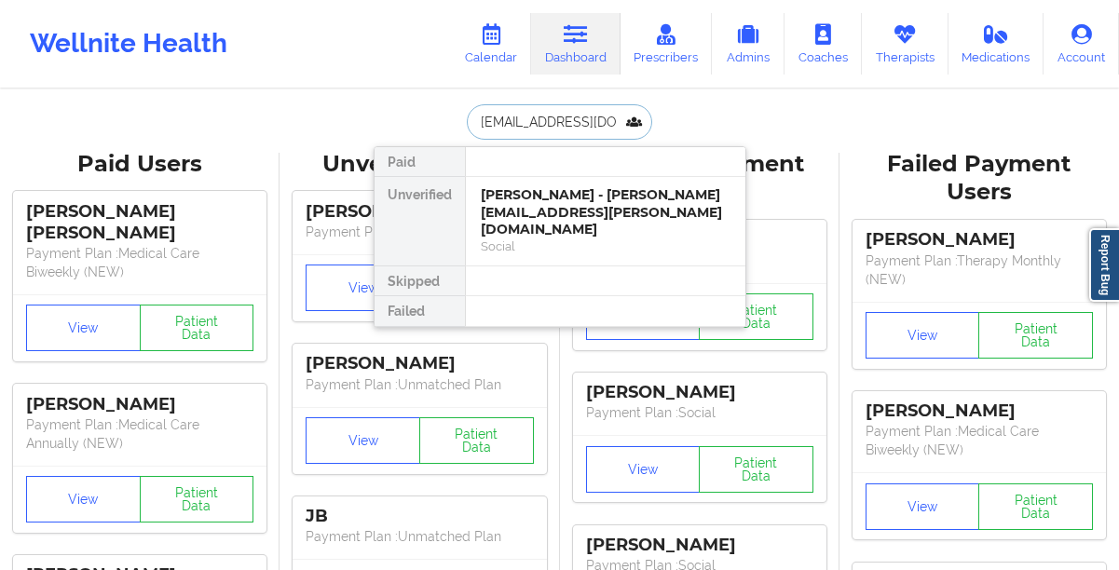
type input "[EMAIL_ADDRESS][DOMAIN_NAME]"
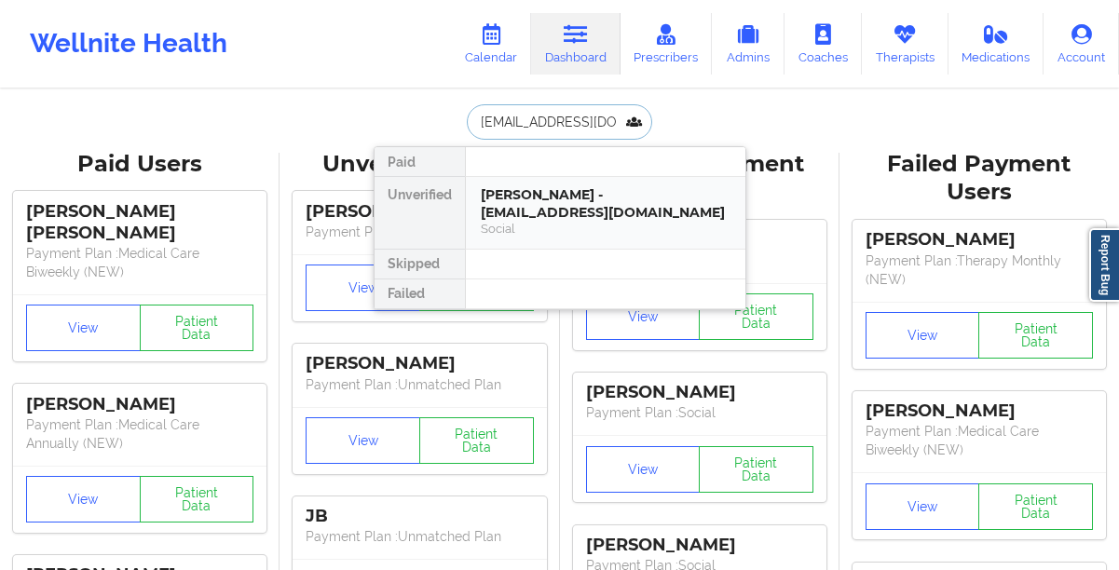
click at [526, 206] on div "[PERSON_NAME] - [EMAIL_ADDRESS][DOMAIN_NAME]" at bounding box center [606, 203] width 250 height 34
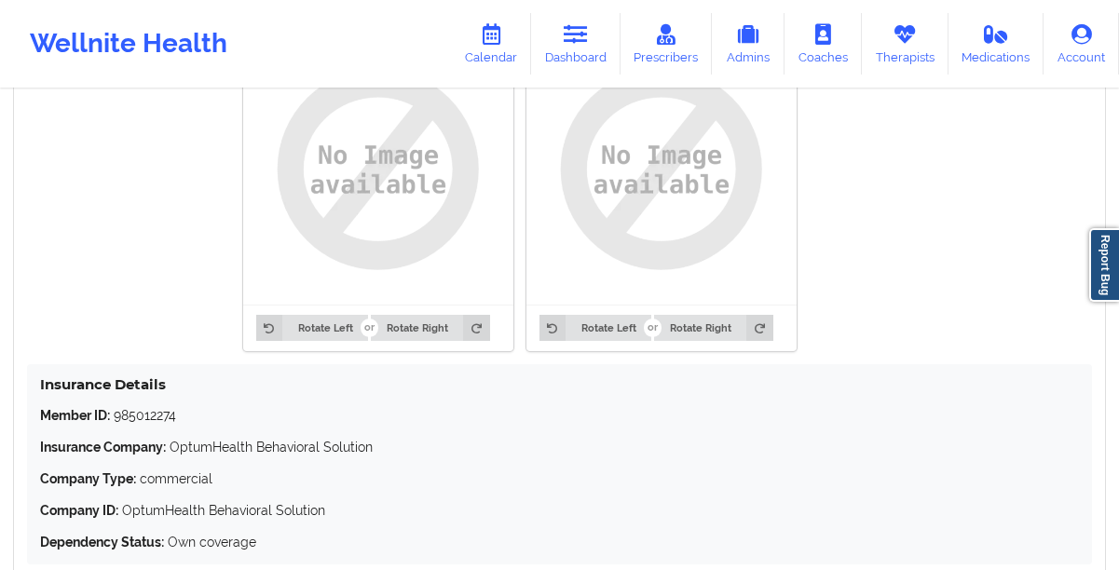
scroll to position [1594, 0]
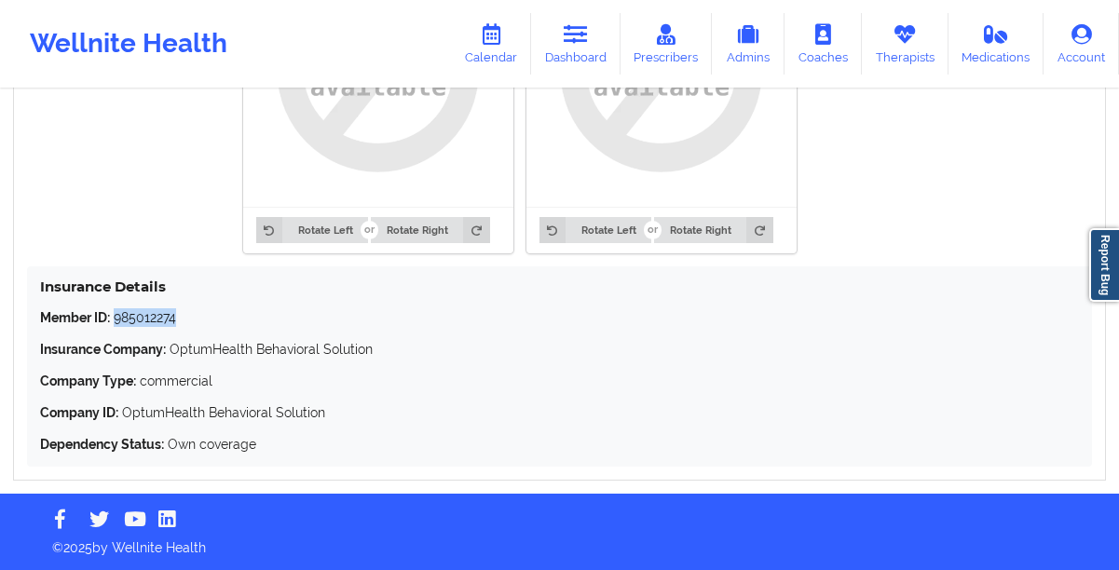
drag, startPoint x: 184, startPoint y: 322, endPoint x: 113, endPoint y: 324, distance: 70.8
click at [113, 324] on p "Member ID: 985012274" at bounding box center [559, 317] width 1039 height 19
copy p "985012274"
click at [196, 312] on p "Member ID: 985012274" at bounding box center [559, 317] width 1039 height 19
drag, startPoint x: 196, startPoint y: 312, endPoint x: 116, endPoint y: 314, distance: 79.2
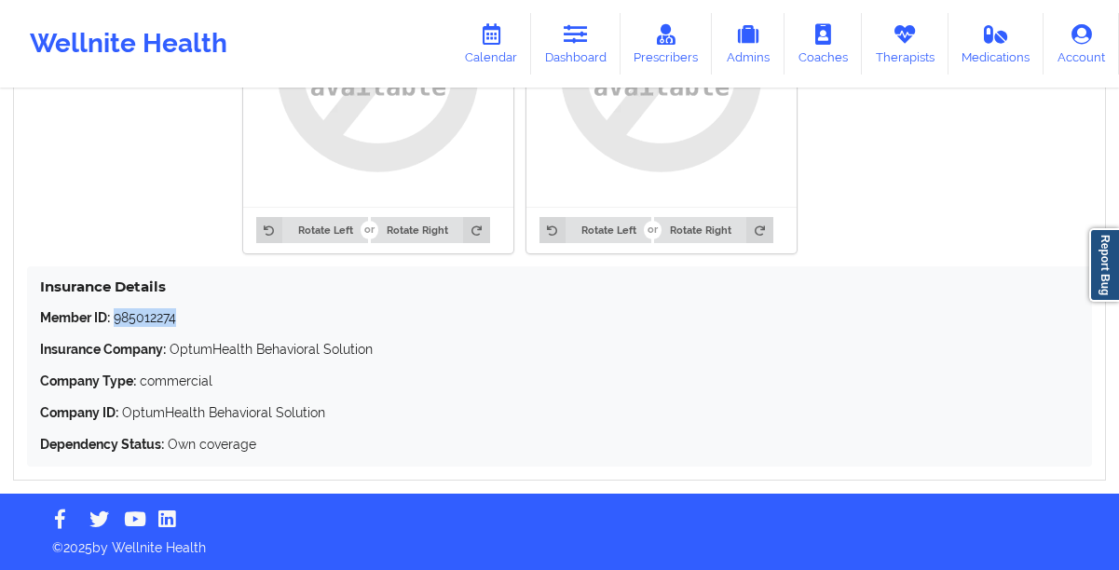
click at [116, 314] on p "Member ID: 985012274" at bounding box center [559, 317] width 1039 height 19
copy p "985012274"
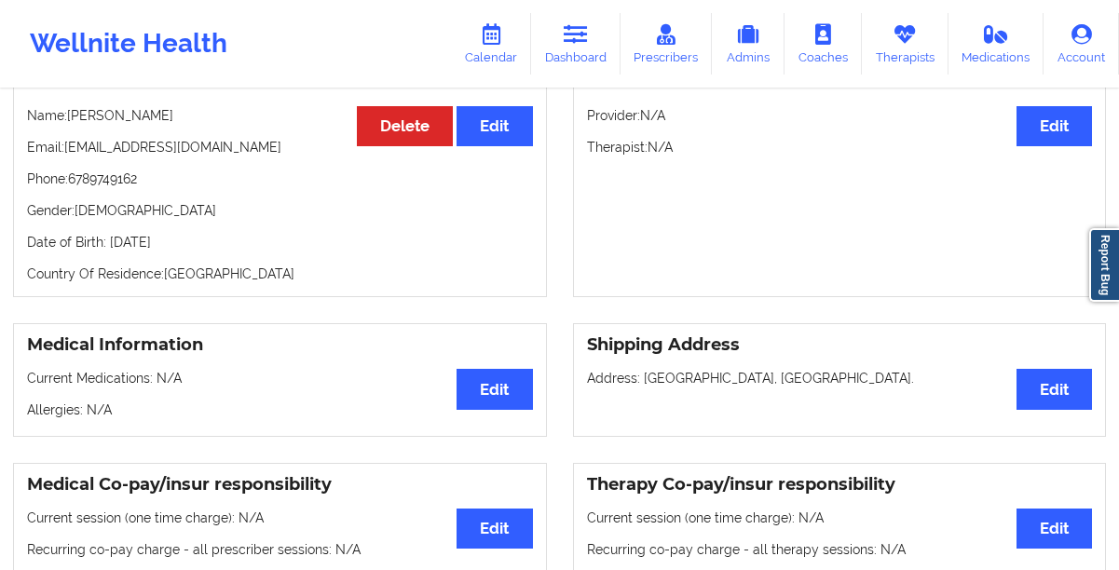
scroll to position [0, 0]
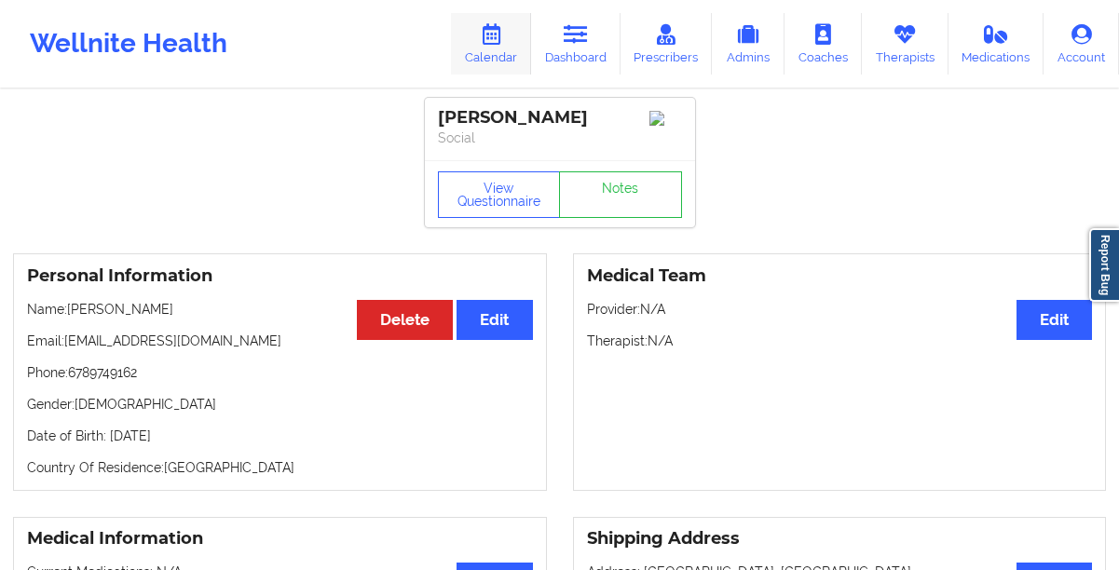
click at [568, 44] on icon at bounding box center [576, 34] width 24 height 21
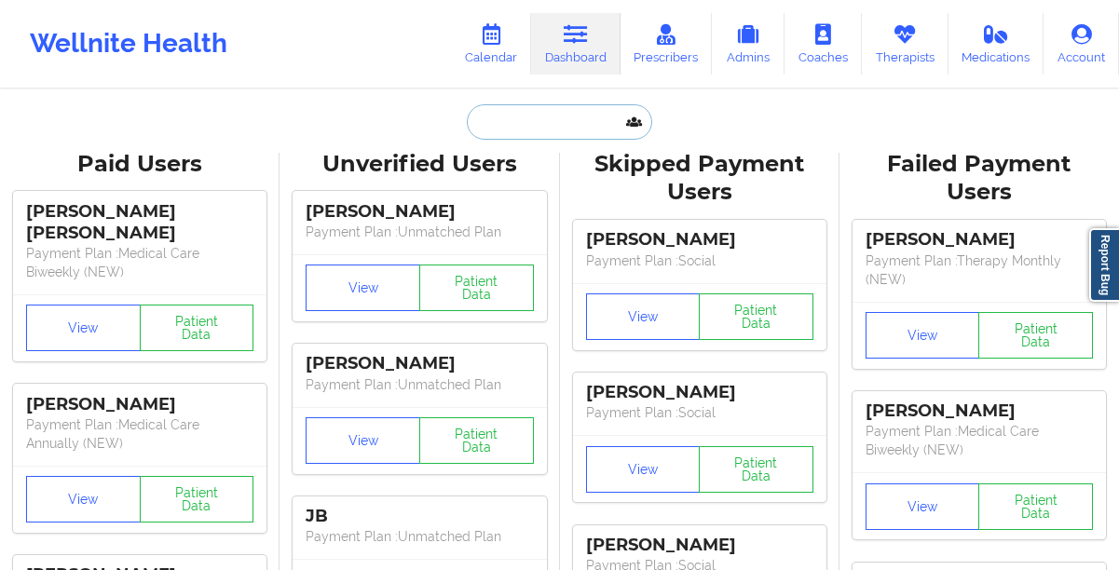
click at [508, 127] on input "text" at bounding box center [559, 121] width 185 height 35
paste input "[EMAIL_ADDRESS][DOMAIN_NAME]"
type input "[EMAIL_ADDRESS][DOMAIN_NAME]"
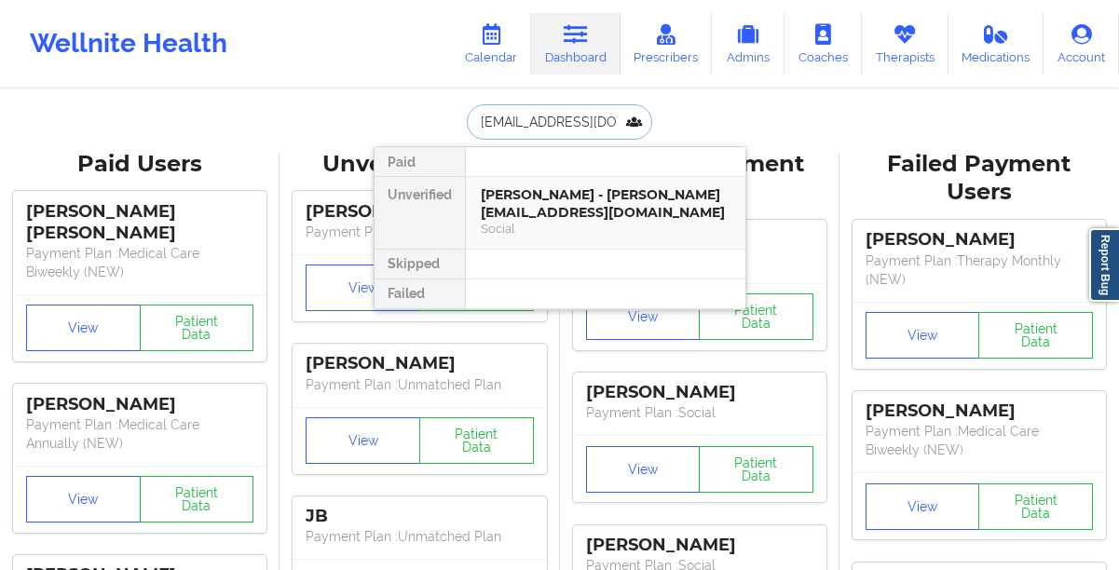
click at [505, 201] on div "[PERSON_NAME] - [PERSON_NAME][EMAIL_ADDRESS][DOMAIN_NAME]" at bounding box center [606, 203] width 250 height 34
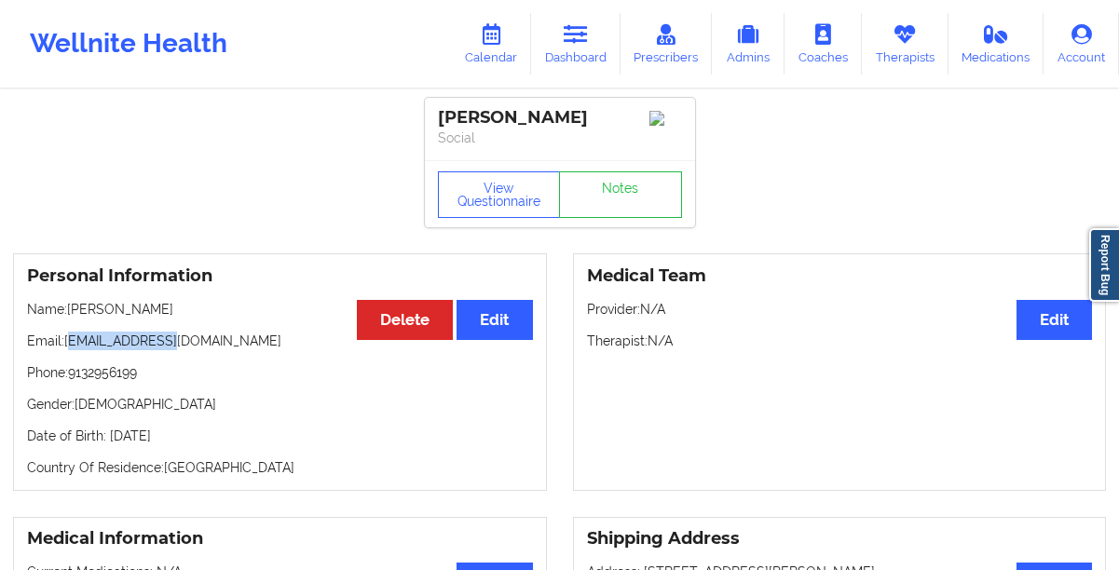
drag, startPoint x: 188, startPoint y: 346, endPoint x: 69, endPoint y: 347, distance: 119.3
click at [69, 347] on p "Email: [EMAIL_ADDRESS][DOMAIN_NAME]" at bounding box center [280, 341] width 506 height 19
copy p "[EMAIL_ADDRESS][DOMAIN_NAME]"
click at [572, 59] on link "Dashboard" at bounding box center [575, 44] width 89 height 62
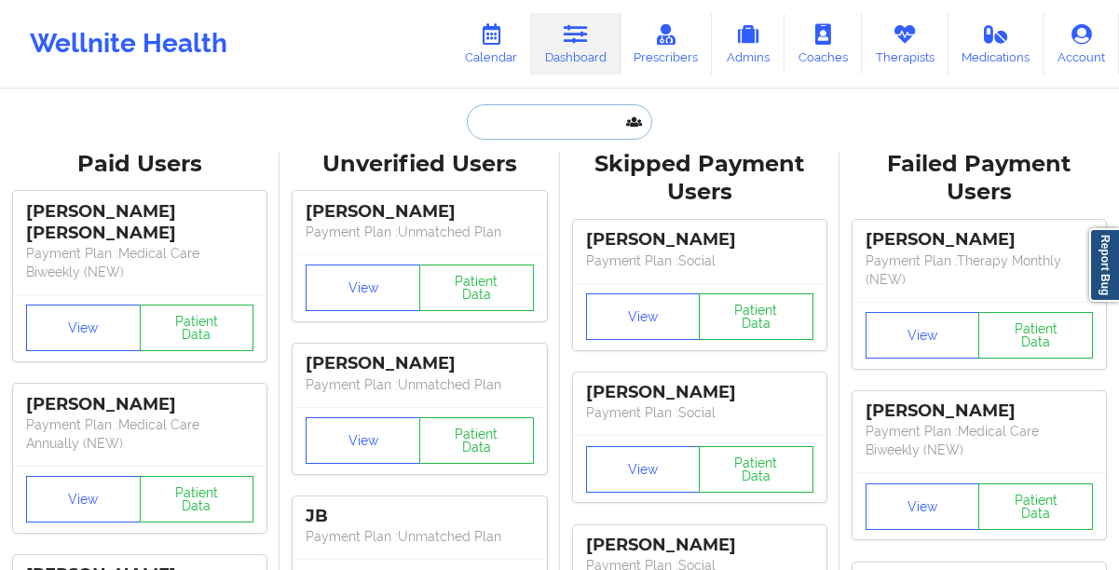
click at [524, 124] on input "text" at bounding box center [559, 121] width 185 height 35
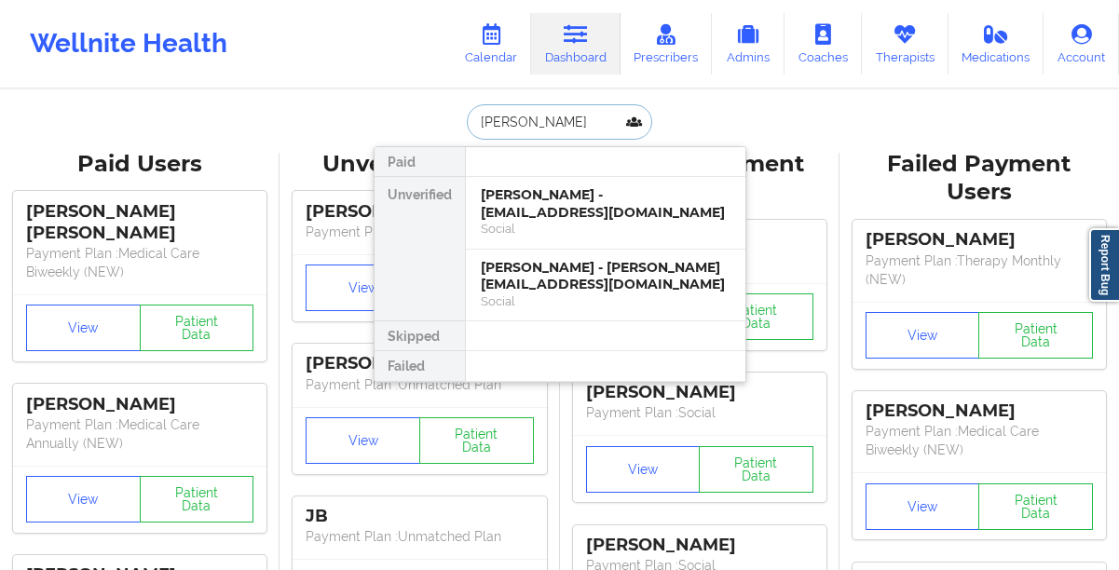
type input "[PERSON_NAME]"
click at [566, 220] on div "[PERSON_NAME] - [EMAIL_ADDRESS][DOMAIN_NAME]" at bounding box center [606, 203] width 250 height 34
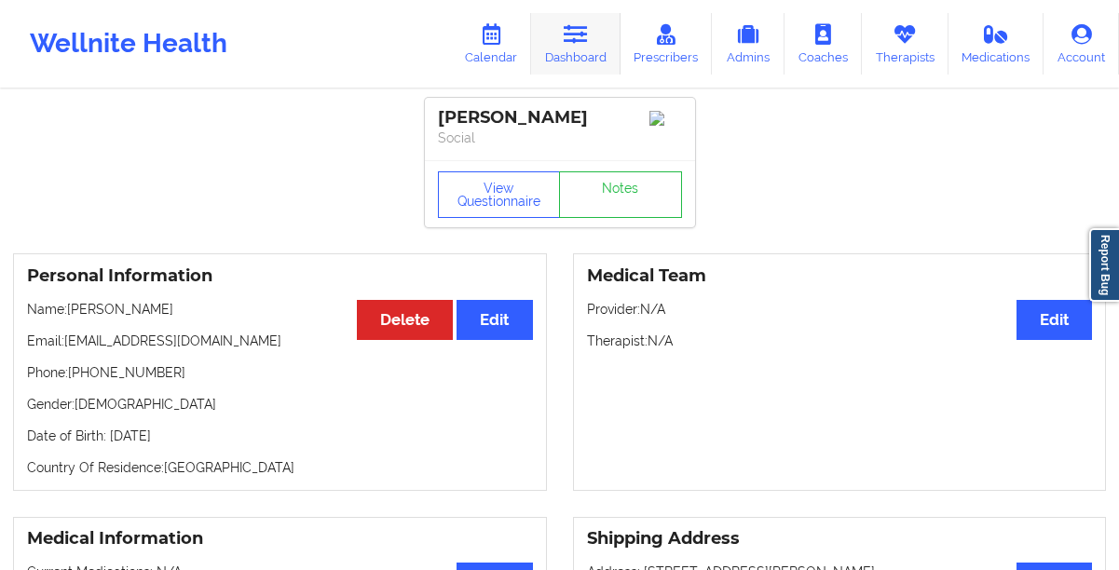
click at [576, 55] on link "Dashboard" at bounding box center [575, 44] width 89 height 62
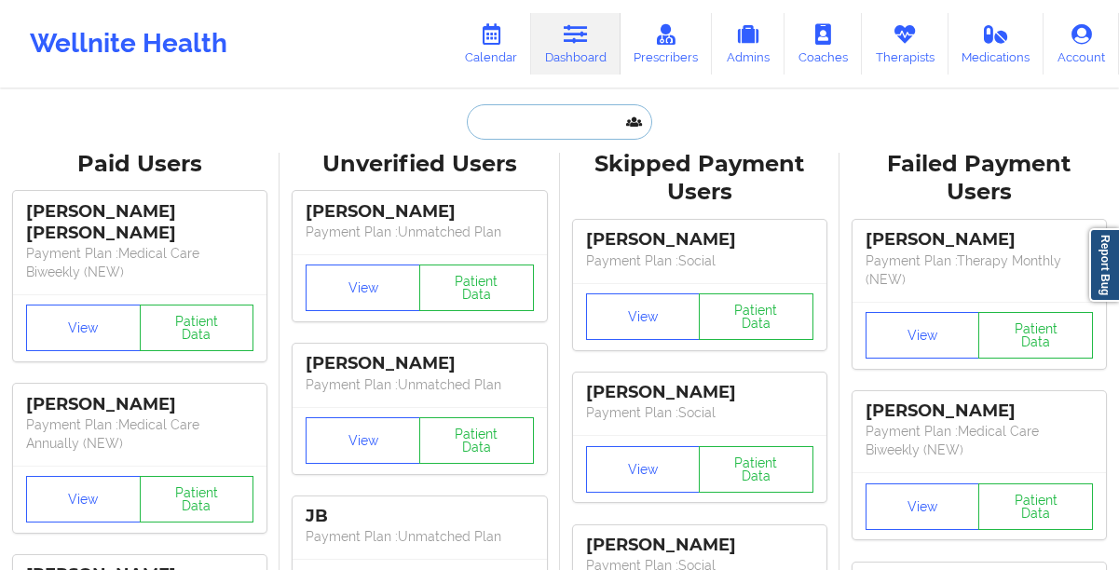
click at [544, 116] on input "text" at bounding box center [559, 121] width 185 height 35
paste input "[EMAIL_ADDRESS][DOMAIN_NAME]"
type input "[EMAIL_ADDRESS][DOMAIN_NAME]"
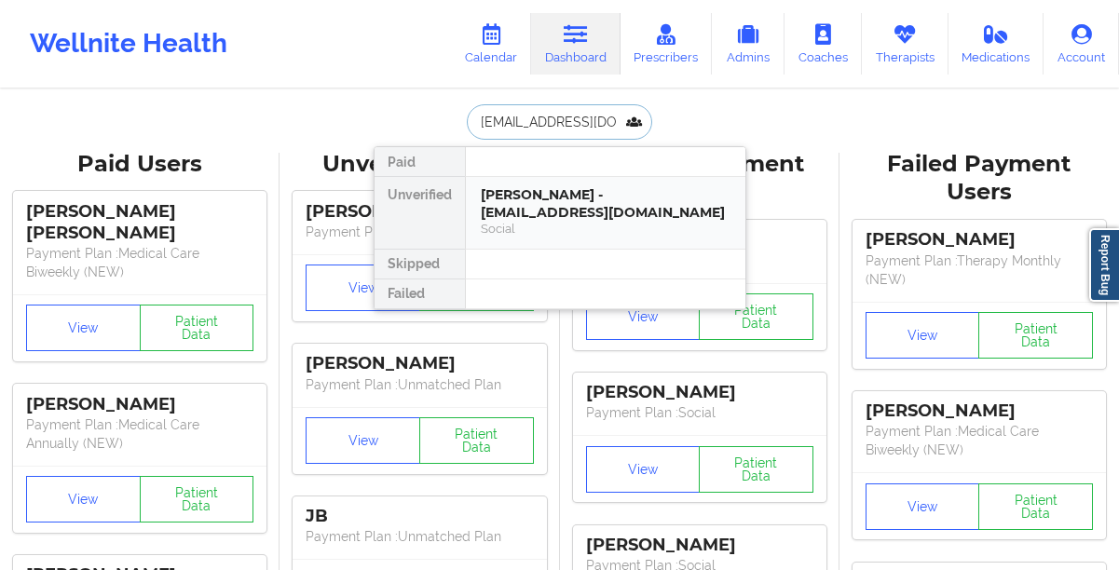
click at [496, 213] on div "[PERSON_NAME] - [EMAIL_ADDRESS][DOMAIN_NAME]" at bounding box center [606, 203] width 250 height 34
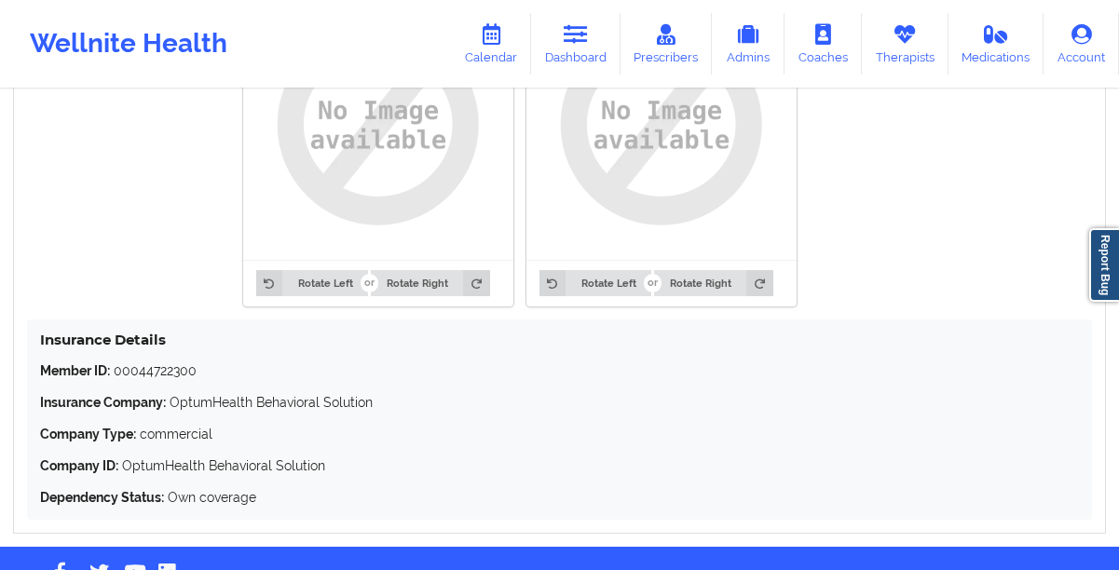
scroll to position [1547, 0]
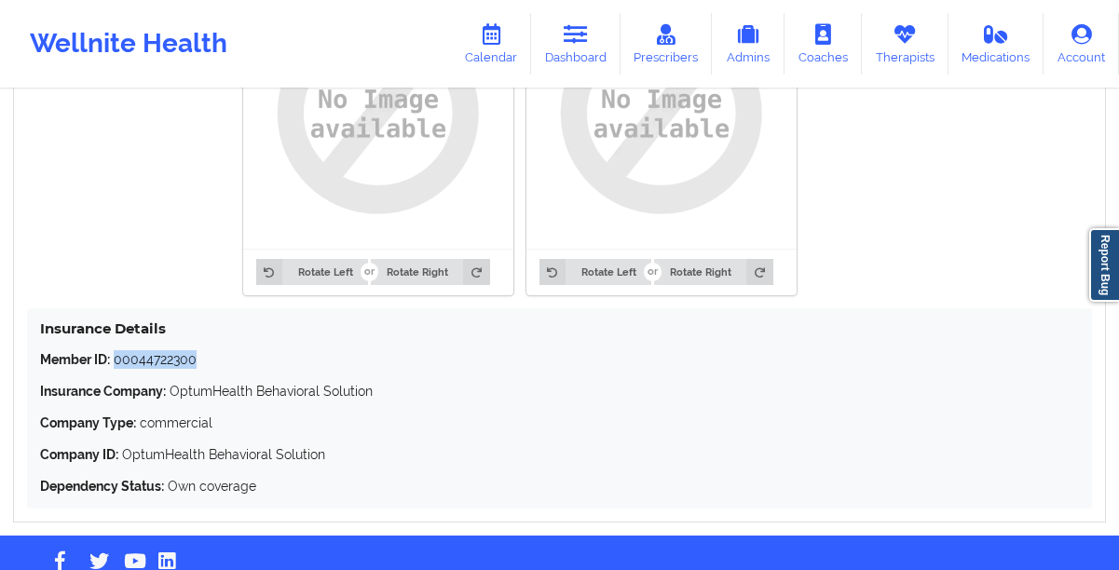
drag, startPoint x: 212, startPoint y: 386, endPoint x: 115, endPoint y: 382, distance: 97.9
click at [115, 369] on p "Member ID: 00044722300" at bounding box center [559, 359] width 1039 height 19
copy p "00044722300"
click at [889, 38] on link "Therapists" at bounding box center [905, 44] width 87 height 62
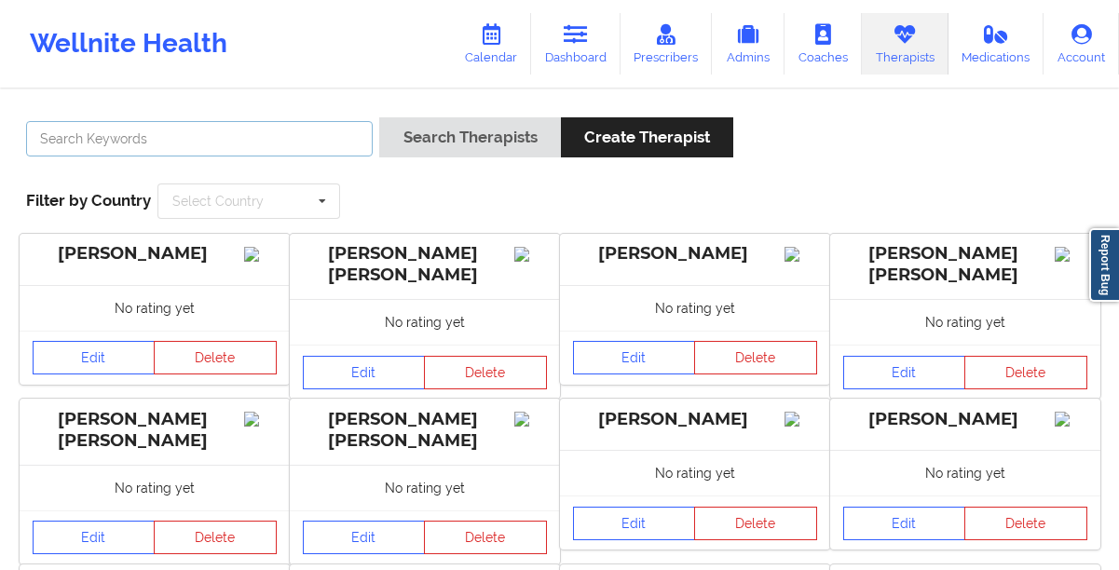
click at [303, 145] on input "text" at bounding box center [199, 138] width 347 height 35
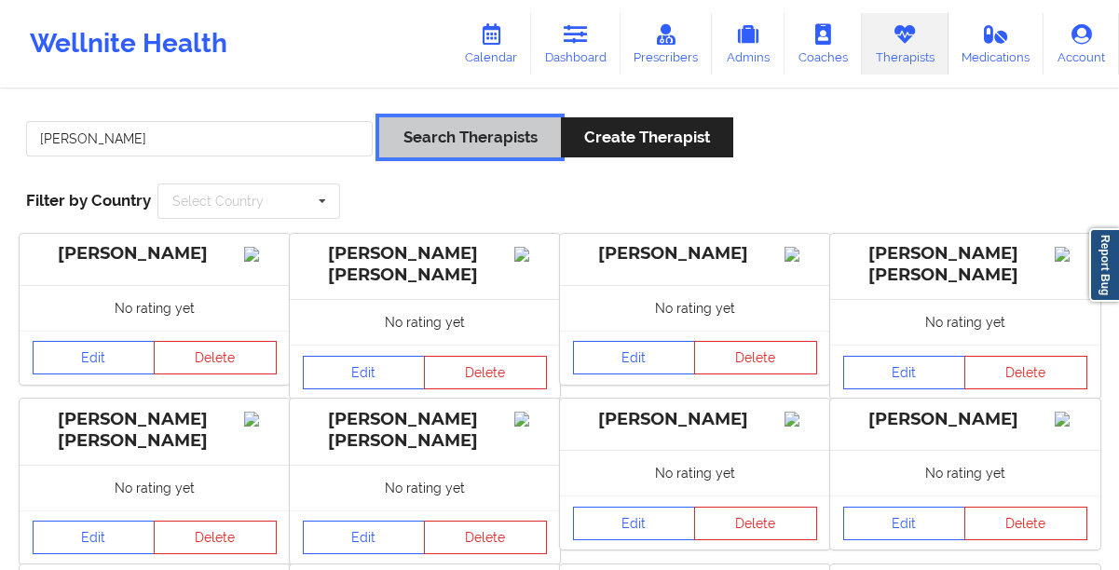
click at [492, 141] on button "Search Therapists" at bounding box center [469, 137] width 181 height 40
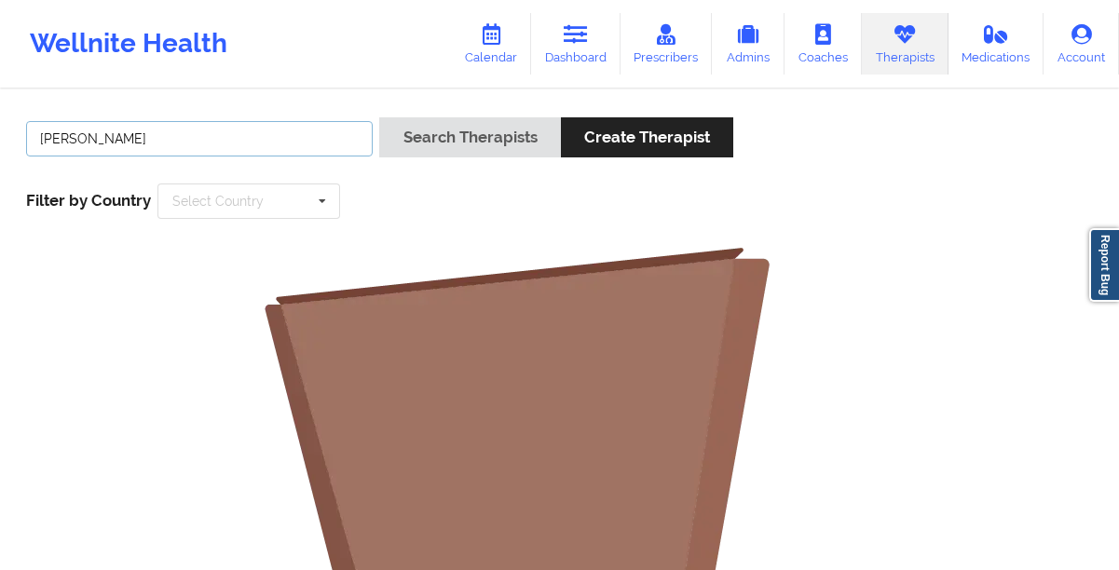
click at [254, 146] on input "[PERSON_NAME]" at bounding box center [199, 138] width 347 height 35
click at [176, 144] on input "[PERSON_NAME]" at bounding box center [199, 138] width 347 height 35
type input "[PERSON_NAME]"
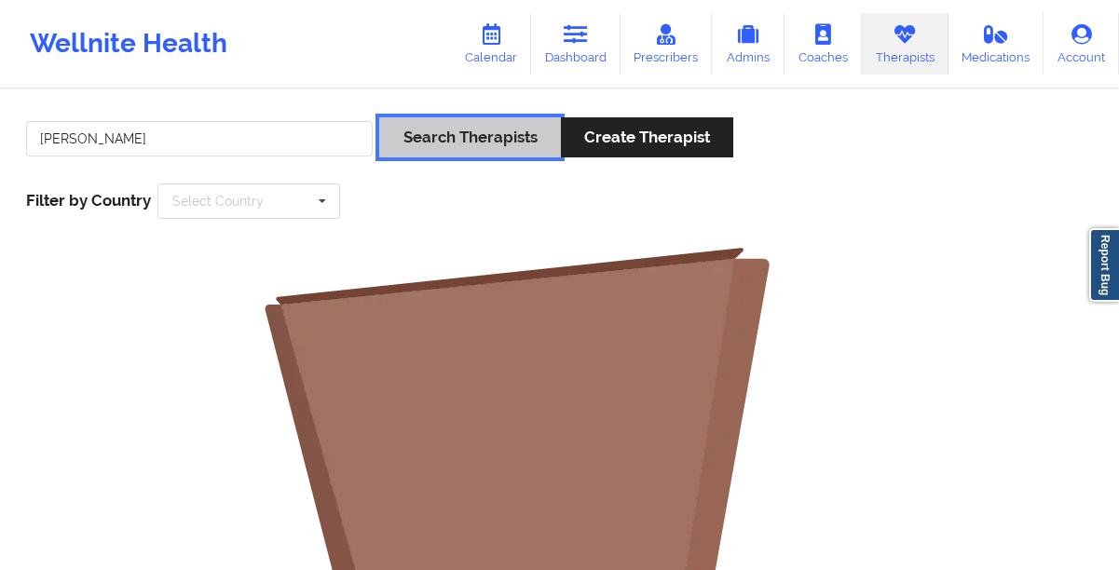
click at [417, 144] on button "Search Therapists" at bounding box center [469, 137] width 181 height 40
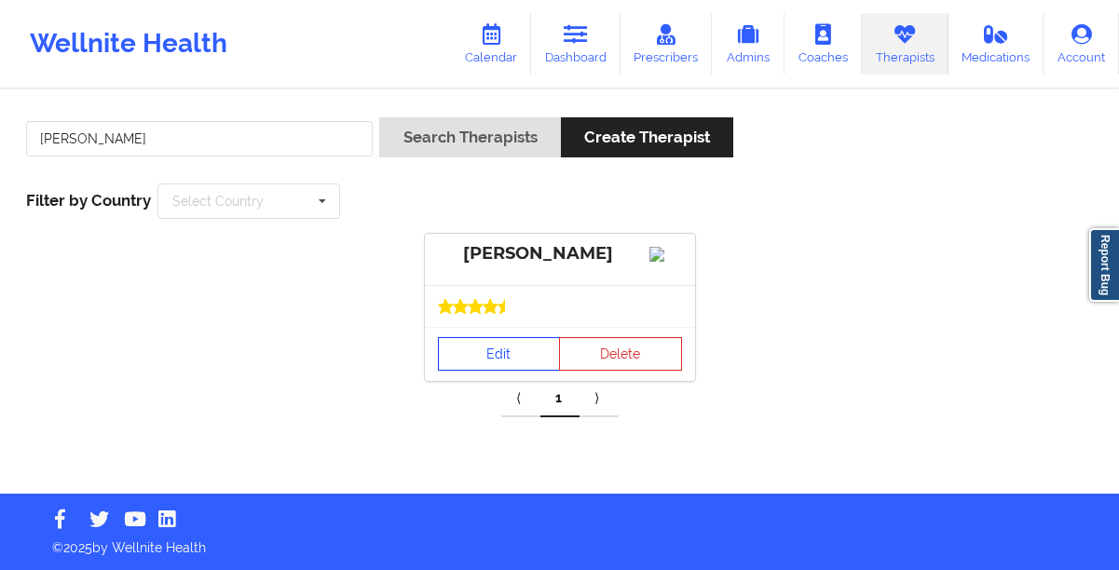
click at [472, 365] on link "Edit" at bounding box center [499, 354] width 123 height 34
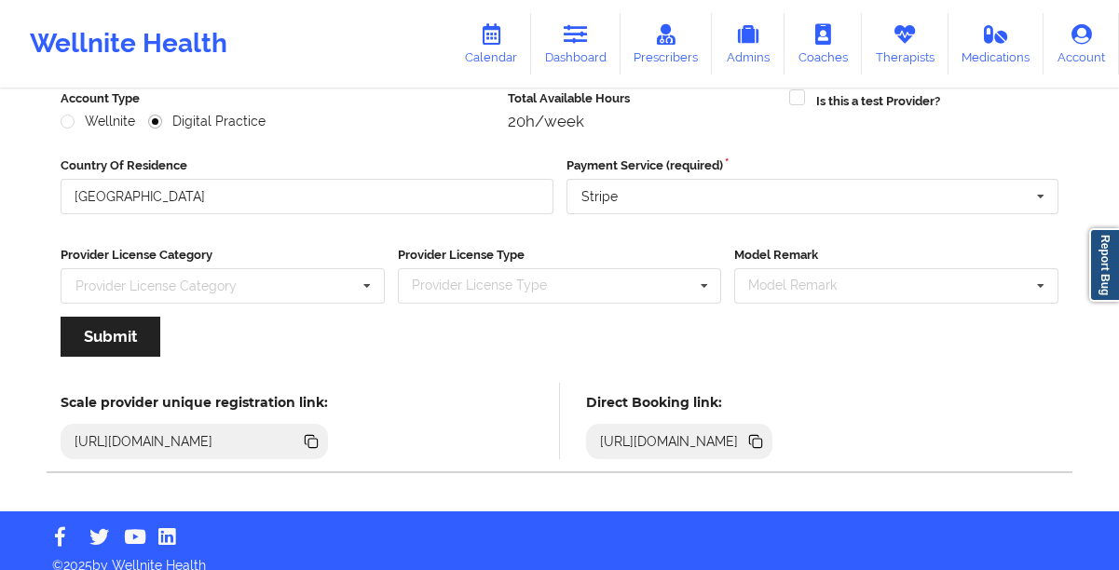
scroll to position [265, 0]
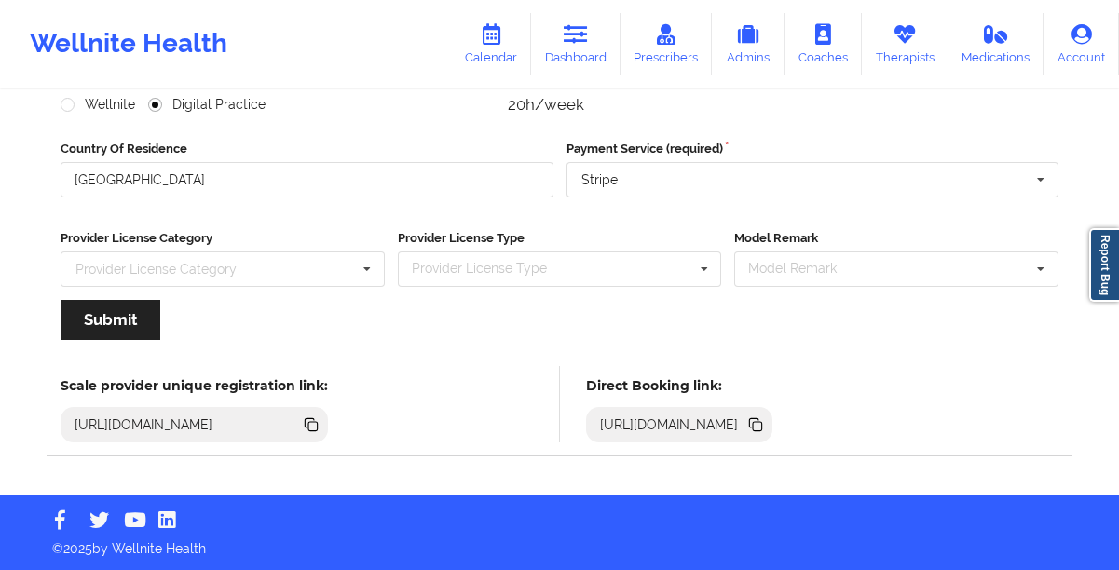
click at [762, 424] on icon at bounding box center [757, 426] width 9 height 9
